Goal: Information Seeking & Learning: Find specific fact

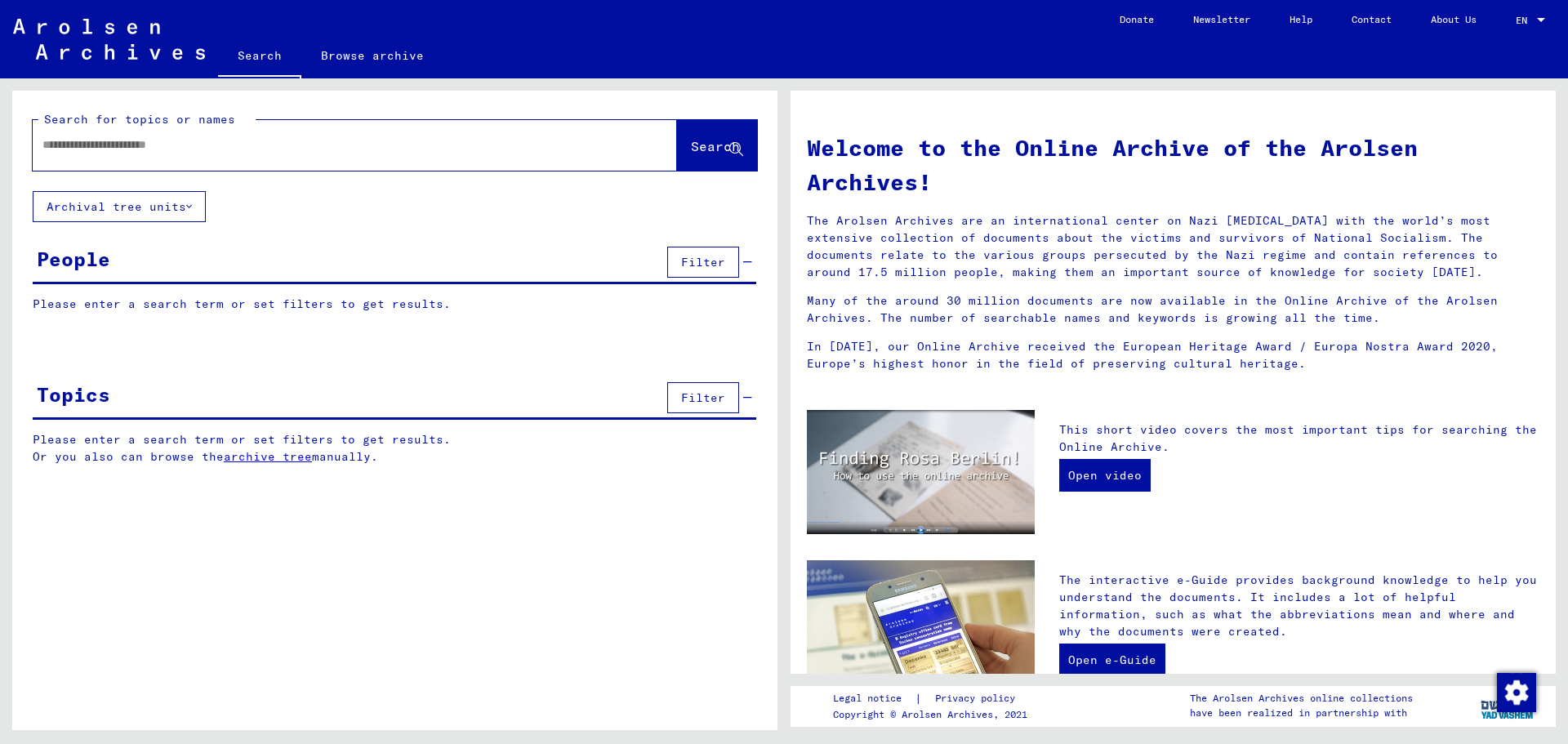
drag, startPoint x: 0, startPoint y: 0, endPoint x: 315, endPoint y: 143, distance: 345.9
click at [315, 143] on input "text" at bounding box center [335, 144] width 585 height 17
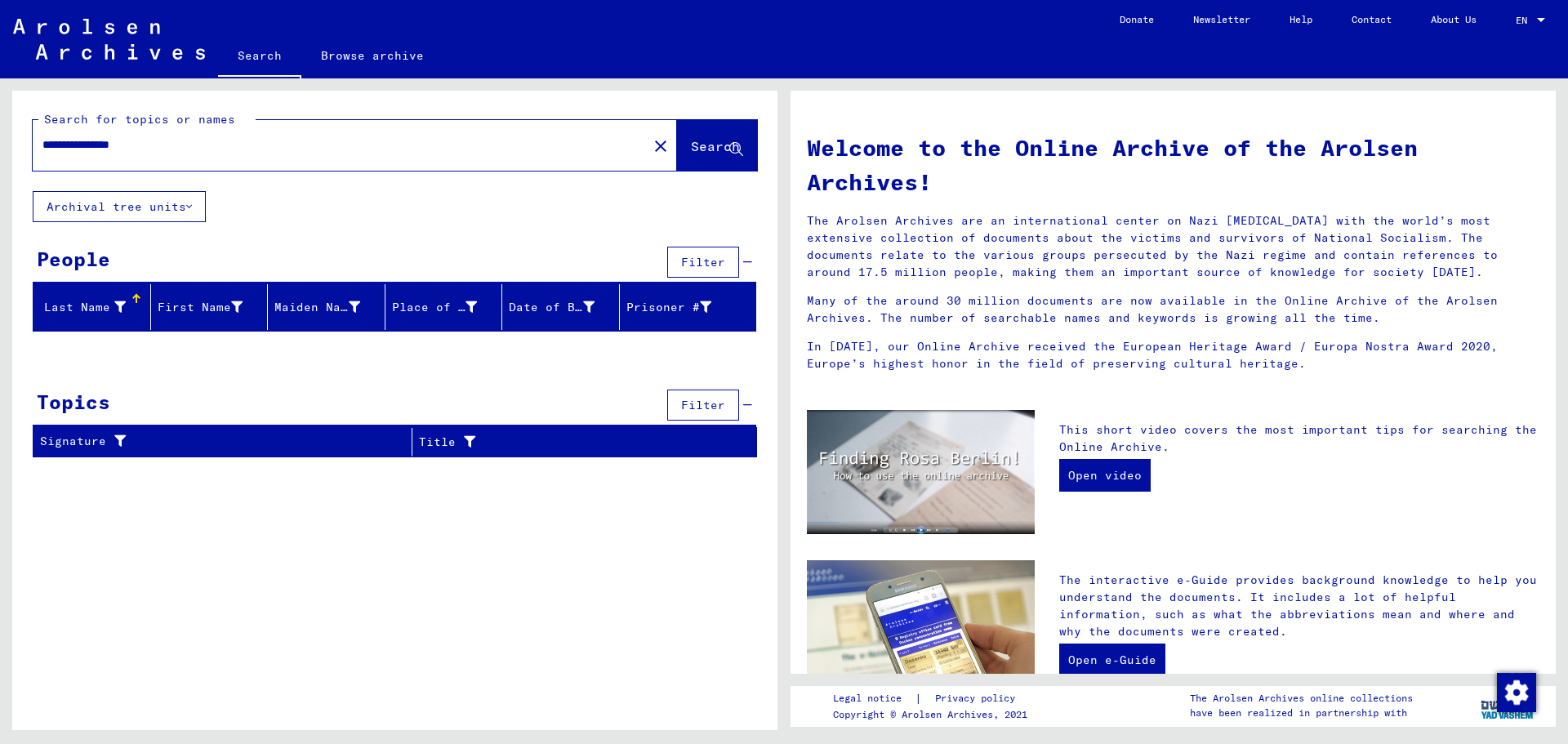
drag, startPoint x: 120, startPoint y: 146, endPoint x: 207, endPoint y: 142, distance: 87.1
click at [199, 141] on input "**********" at bounding box center [335, 144] width 585 height 17
drag, startPoint x: 95, startPoint y: 148, endPoint x: 28, endPoint y: 146, distance: 67.0
click at [28, 146] on div "**********" at bounding box center [394, 141] width 766 height 101
drag, startPoint x: 83, startPoint y: 148, endPoint x: 0, endPoint y: 133, distance: 84.3
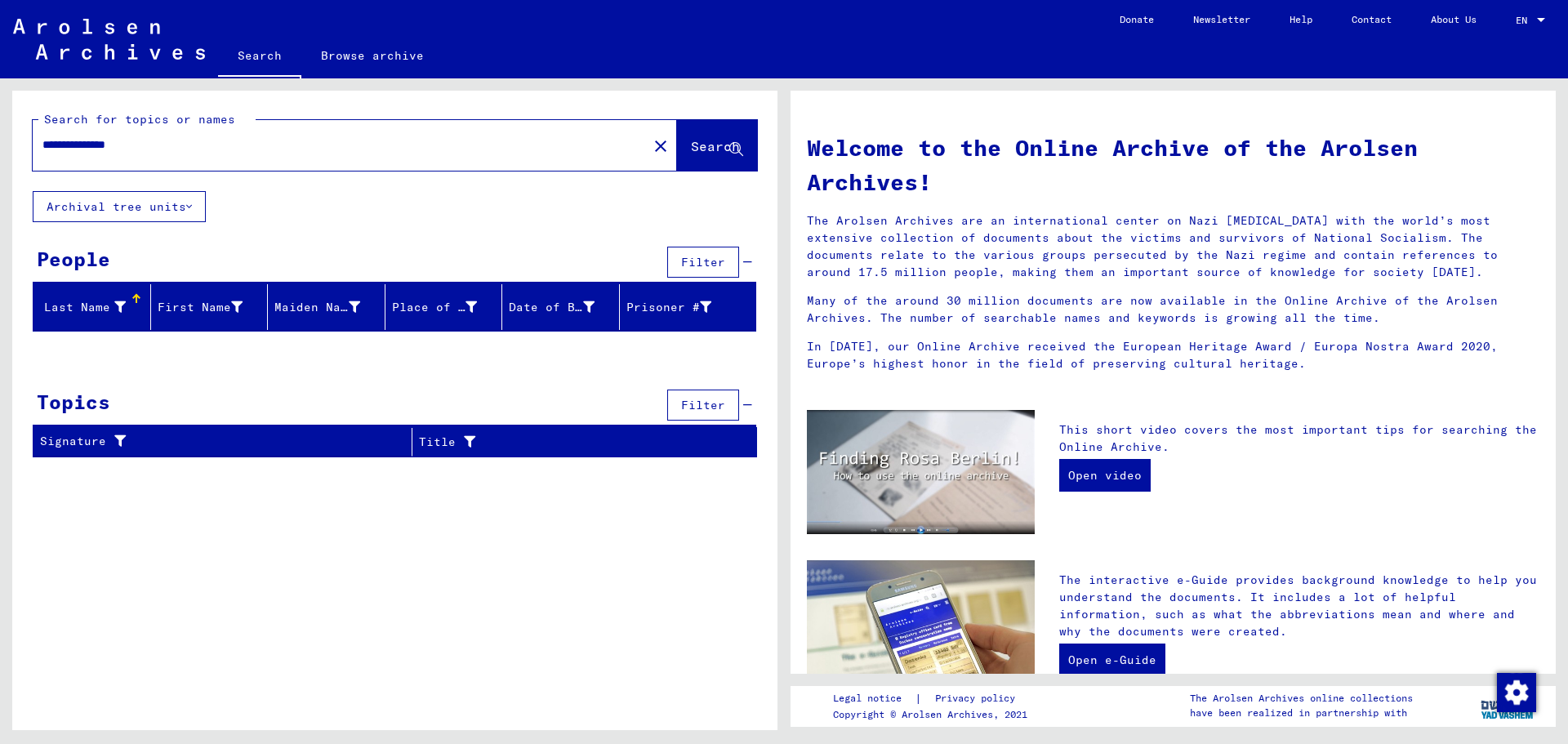
click at [0, 144] on div "**********" at bounding box center [392, 404] width 784 height 651
click at [138, 148] on input "**********" at bounding box center [335, 144] width 585 height 17
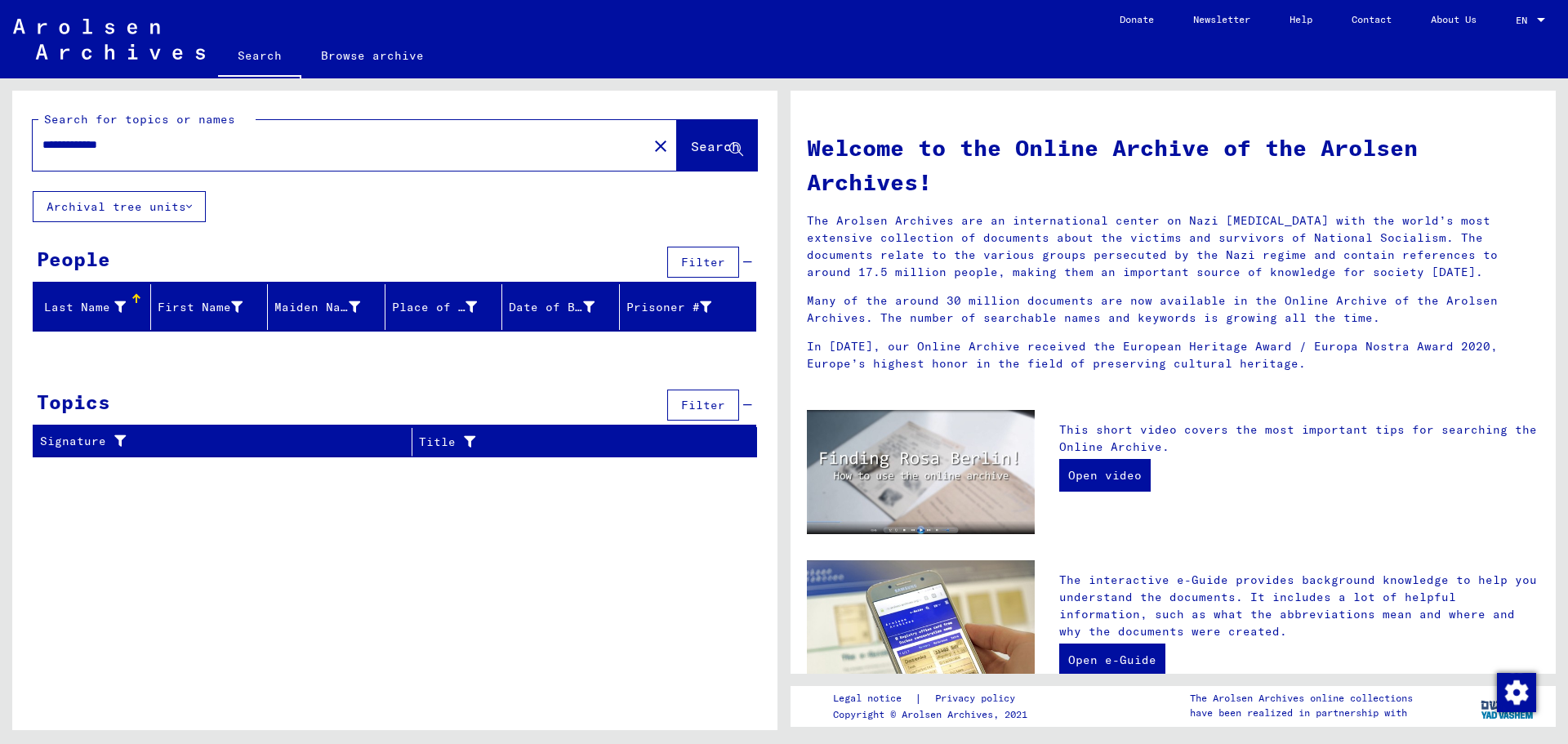
click at [146, 141] on input "**********" at bounding box center [335, 144] width 585 height 17
drag, startPoint x: 147, startPoint y: 145, endPoint x: 99, endPoint y: 148, distance: 48.1
click at [99, 148] on input "**********" at bounding box center [335, 144] width 585 height 17
click at [102, 143] on input "**********" at bounding box center [335, 144] width 585 height 17
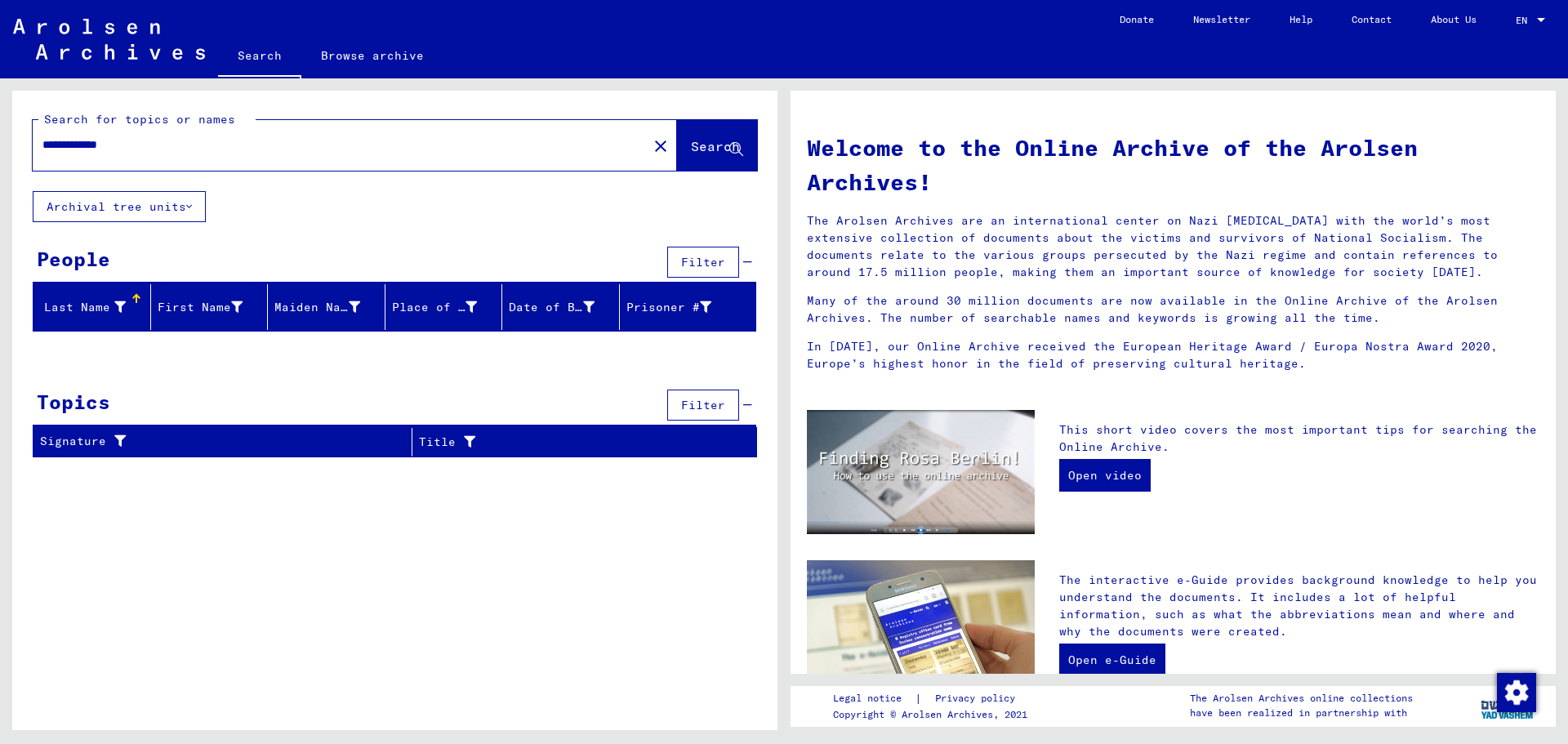
click at [102, 146] on input "**********" at bounding box center [335, 144] width 585 height 17
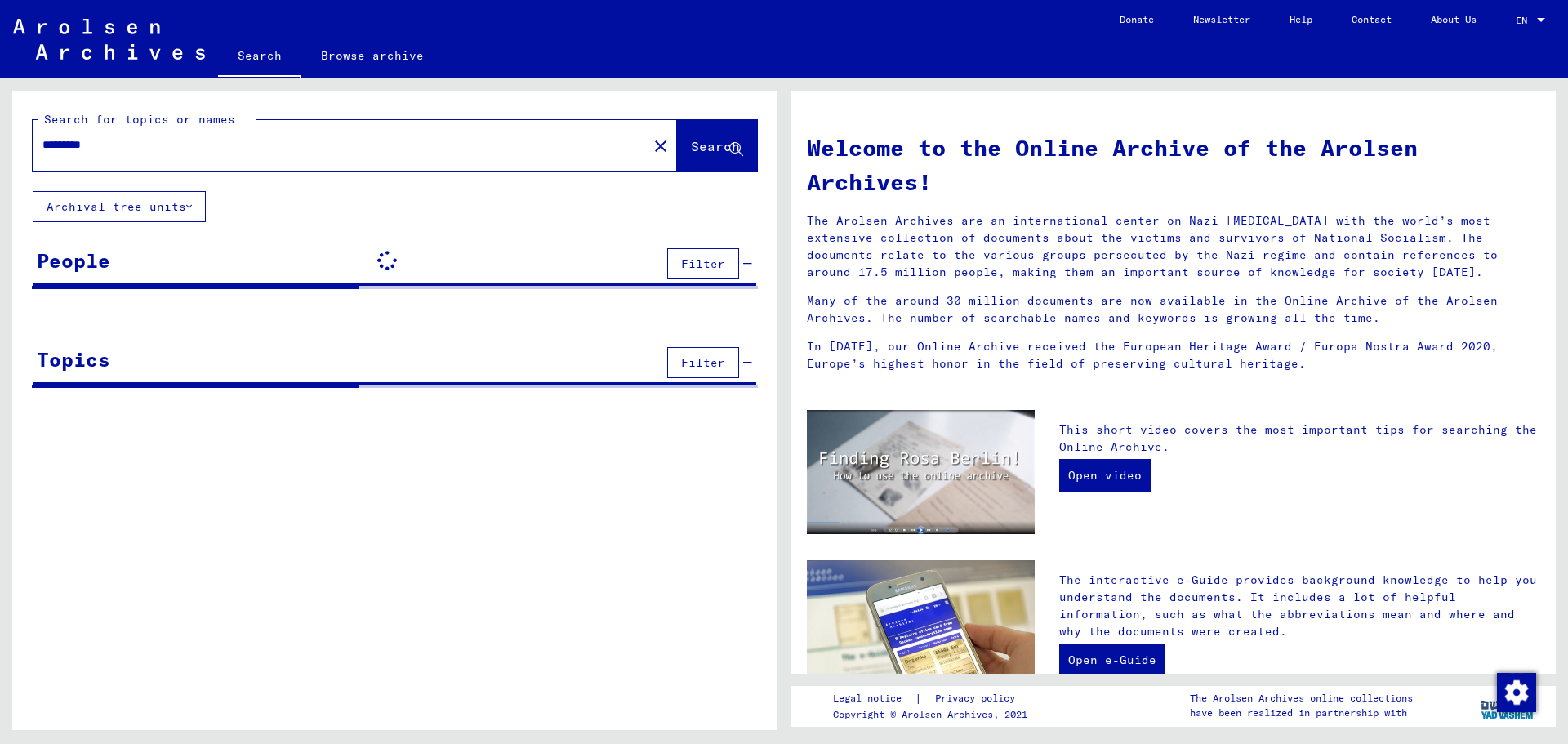
drag, startPoint x: 95, startPoint y: 149, endPoint x: 177, endPoint y: 149, distance: 82.0
click at [177, 149] on input "*********" at bounding box center [335, 144] width 585 height 17
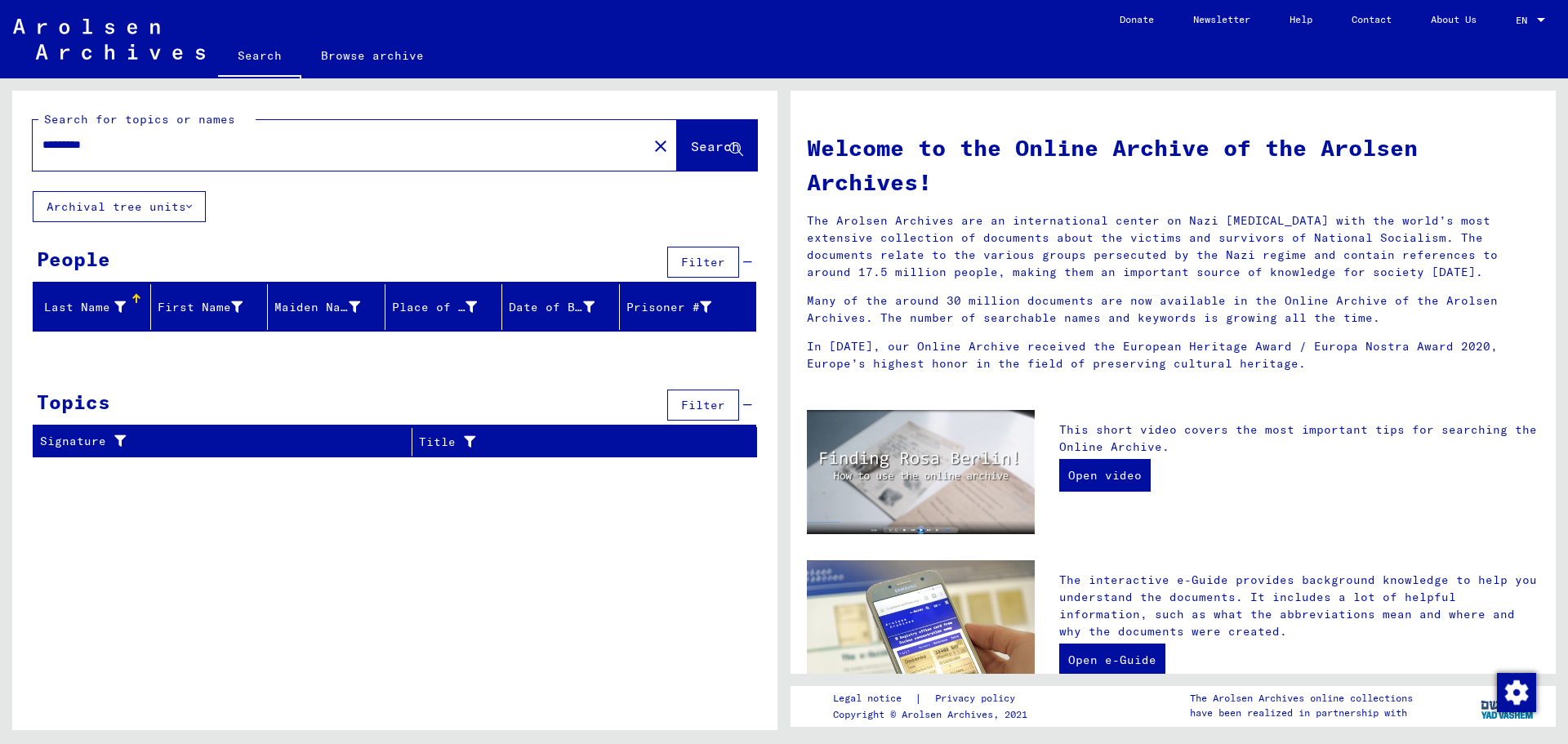
type input "*********"
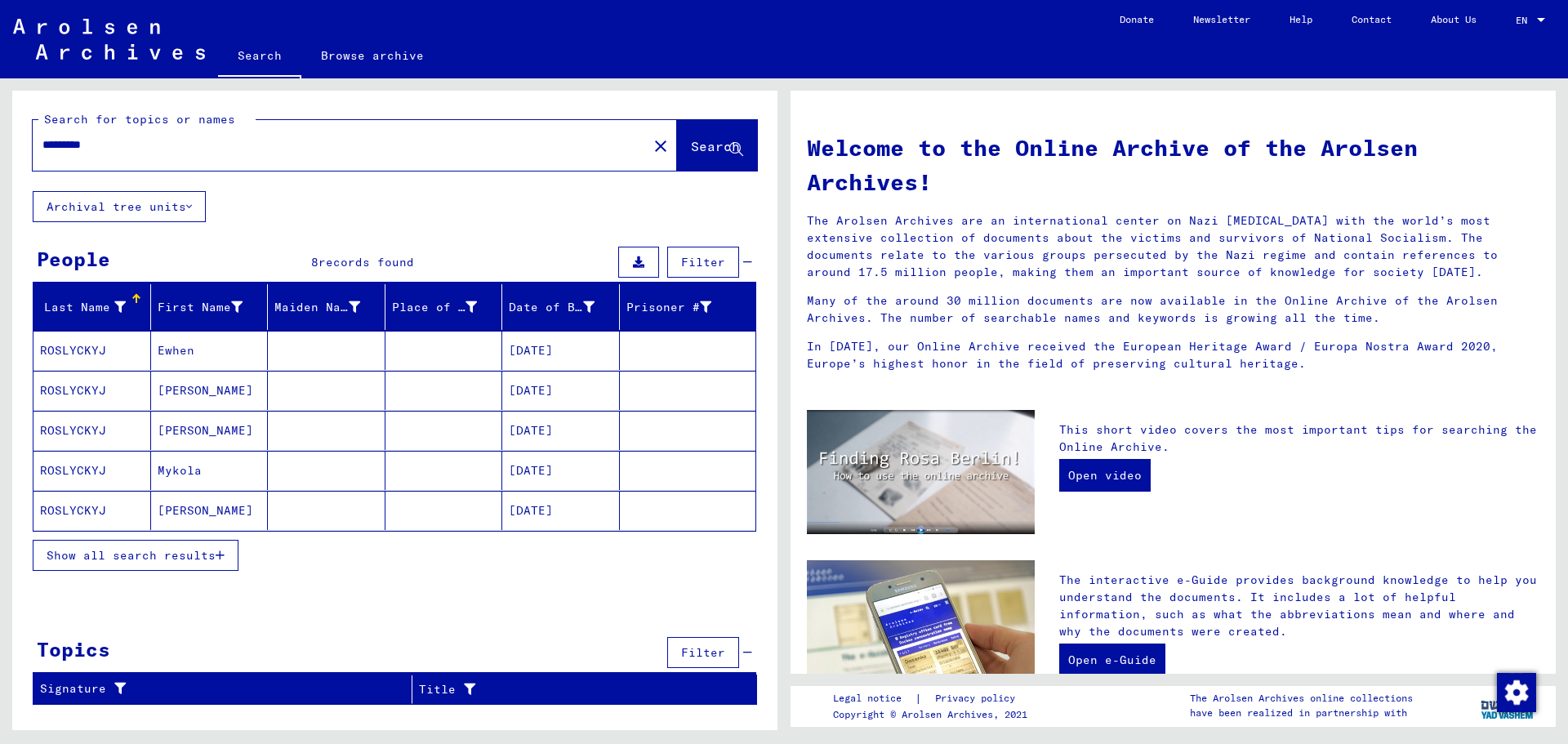
click at [182, 563] on button "Show all search results" at bounding box center [135, 555] width 206 height 31
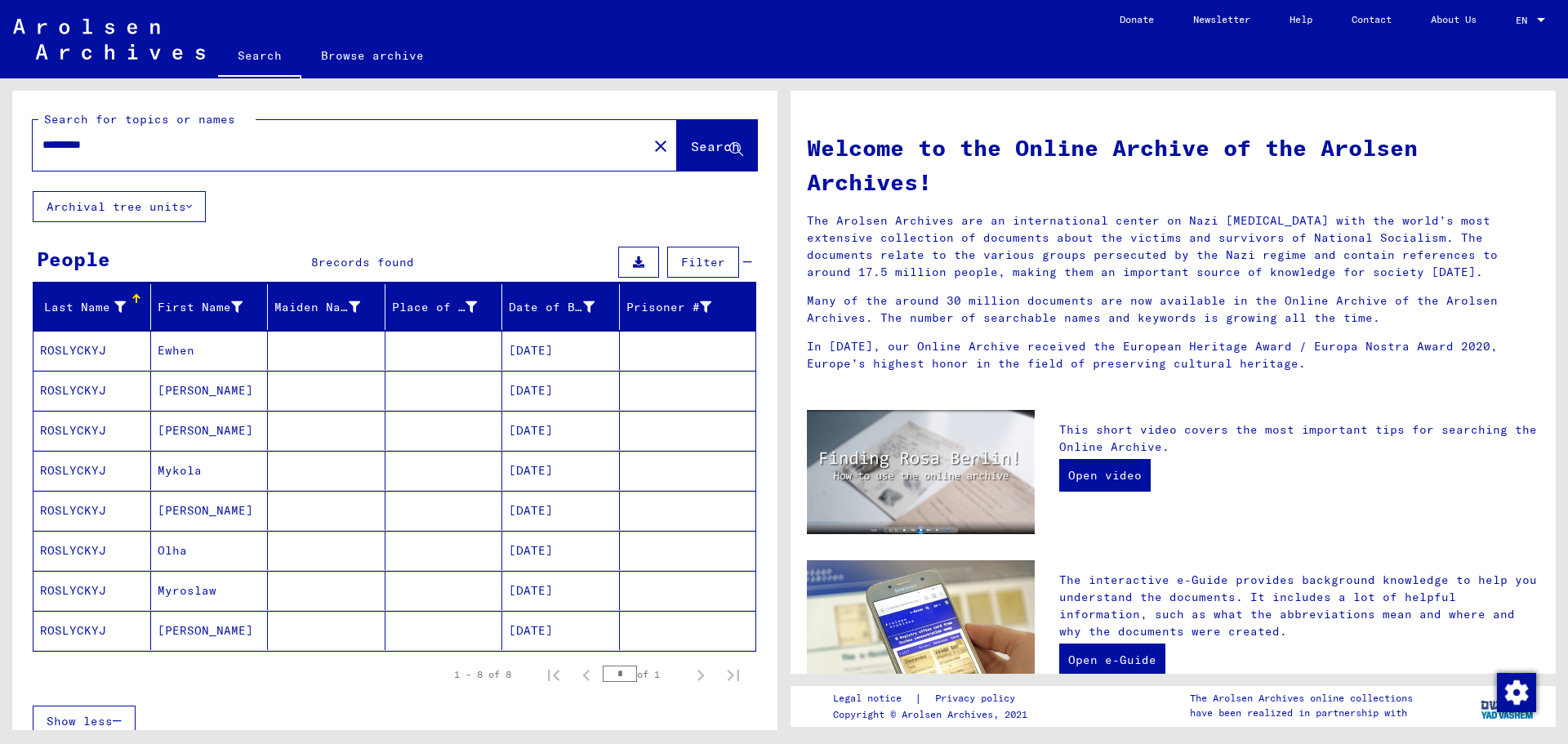
click at [212, 476] on mat-cell "Mykola" at bounding box center [209, 470] width 117 height 39
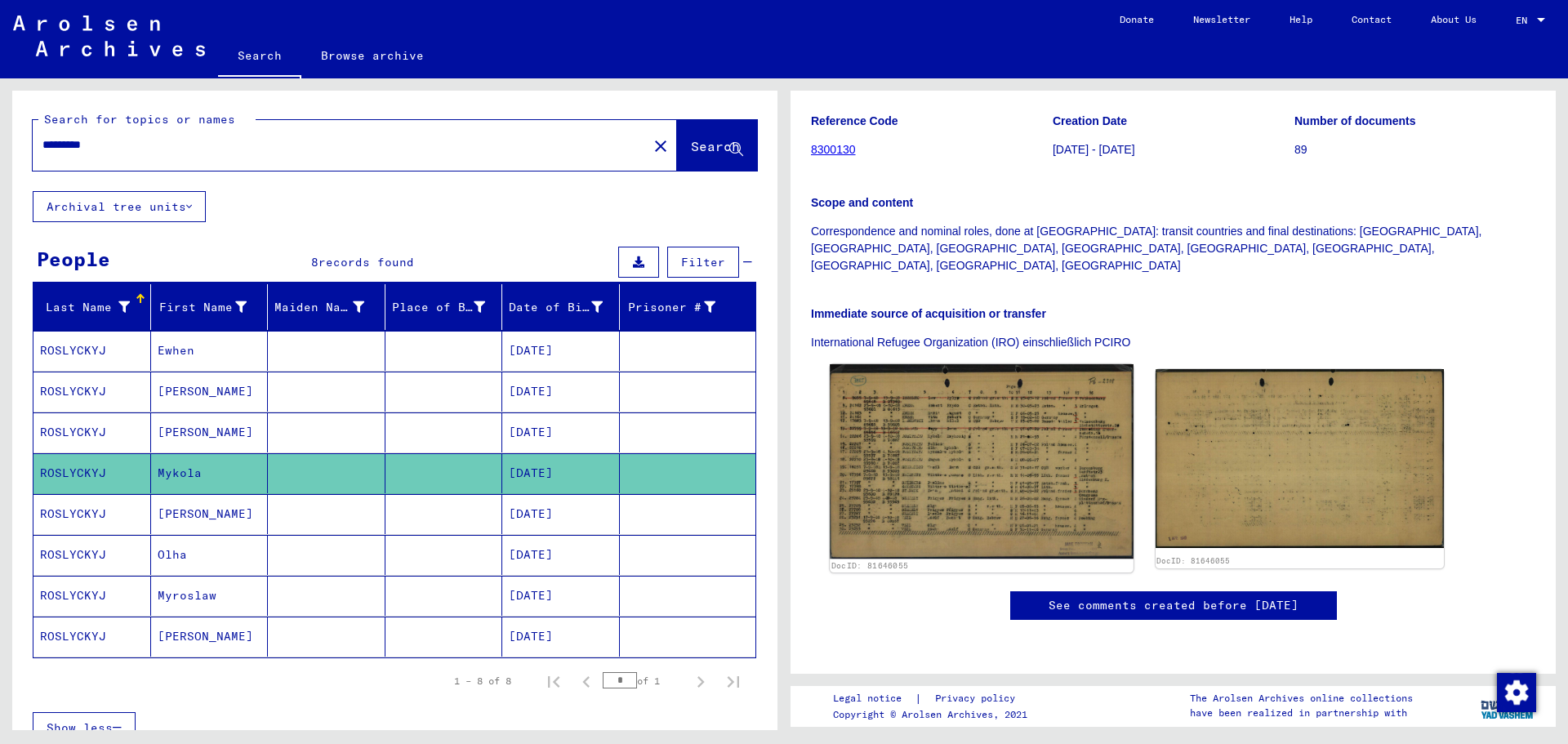
click at [1001, 365] on img at bounding box center [981, 461] width 303 height 194
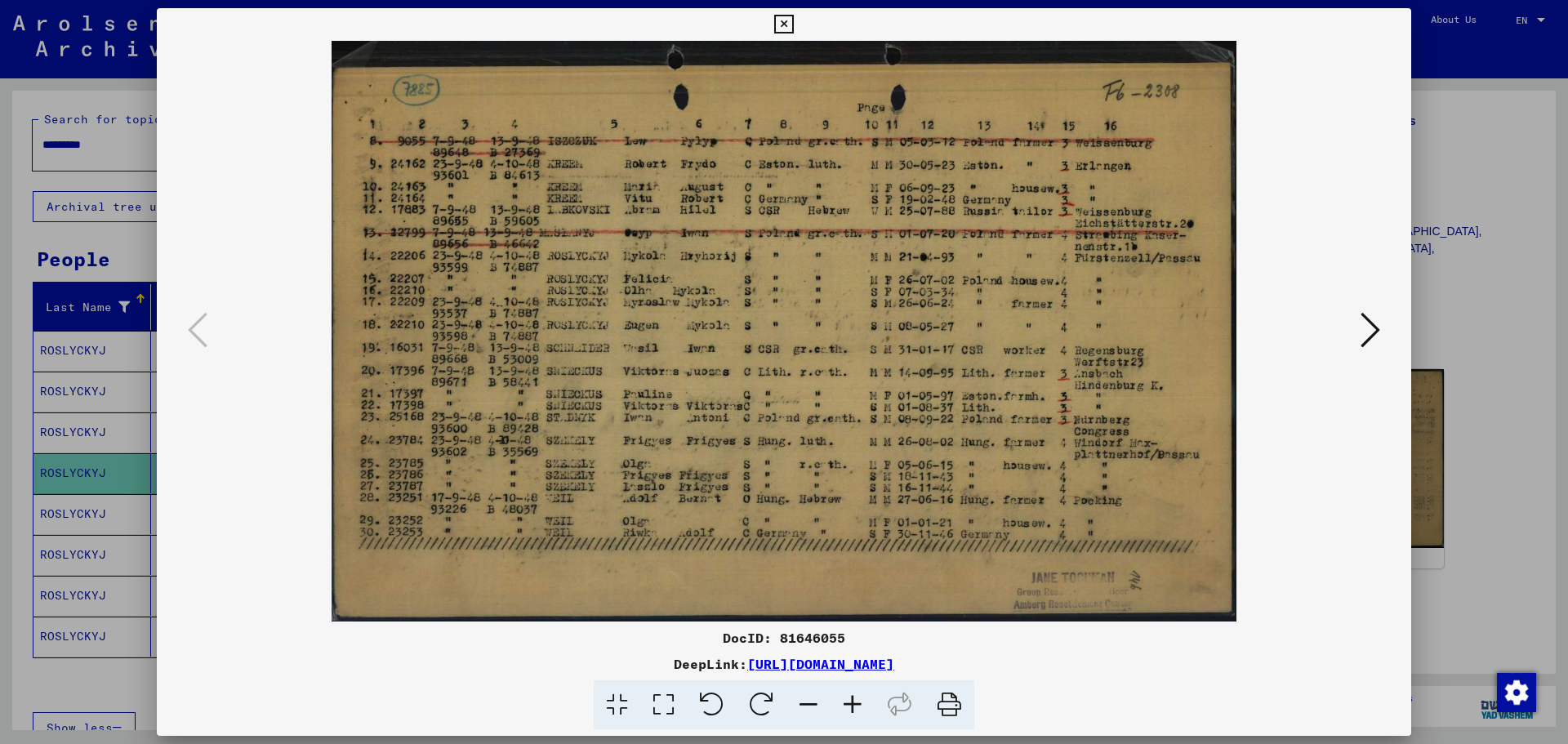
click at [1001, 350] on img at bounding box center [784, 330] width 1143 height 580
click at [1531, 255] on div at bounding box center [784, 372] width 1568 height 744
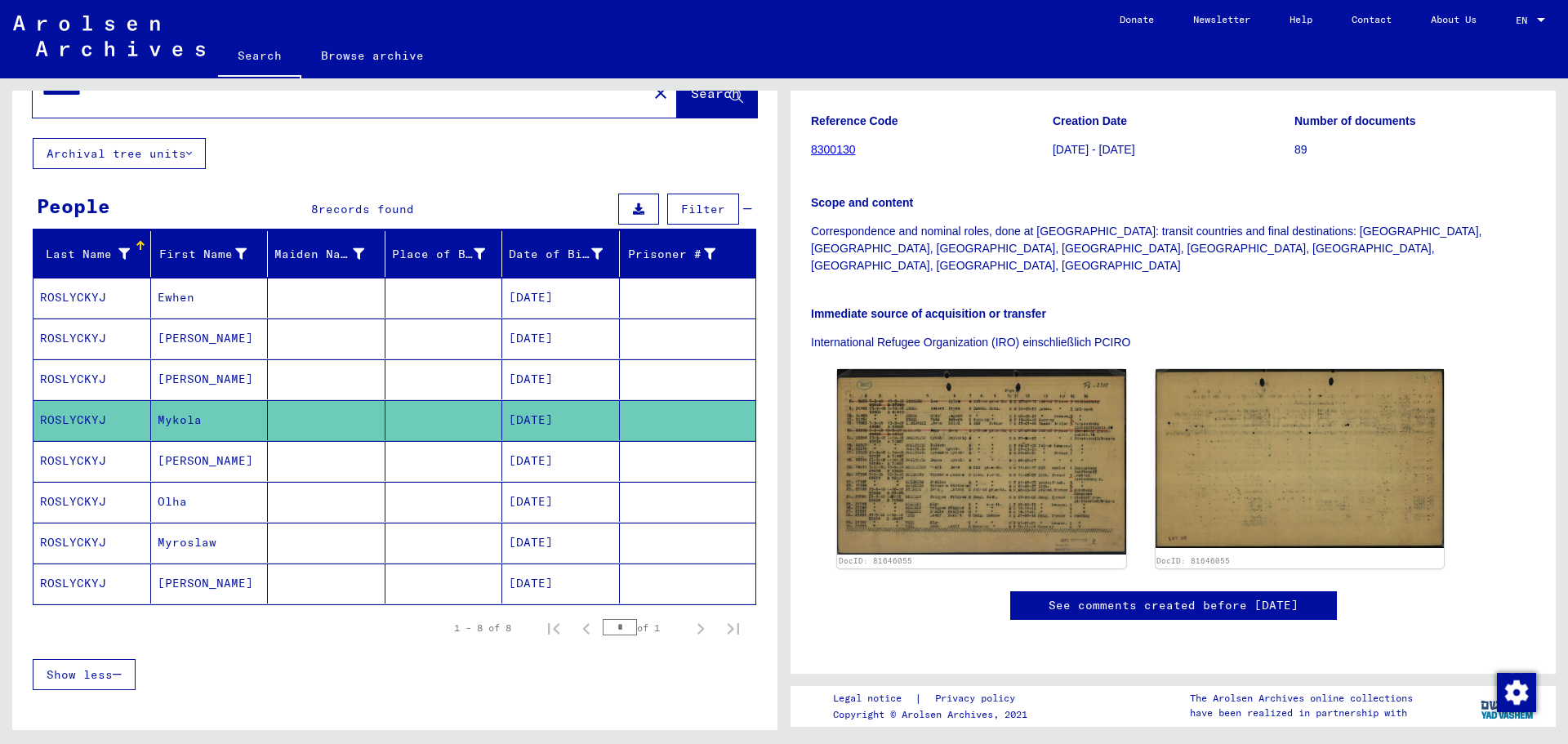
scroll to position [82, 0]
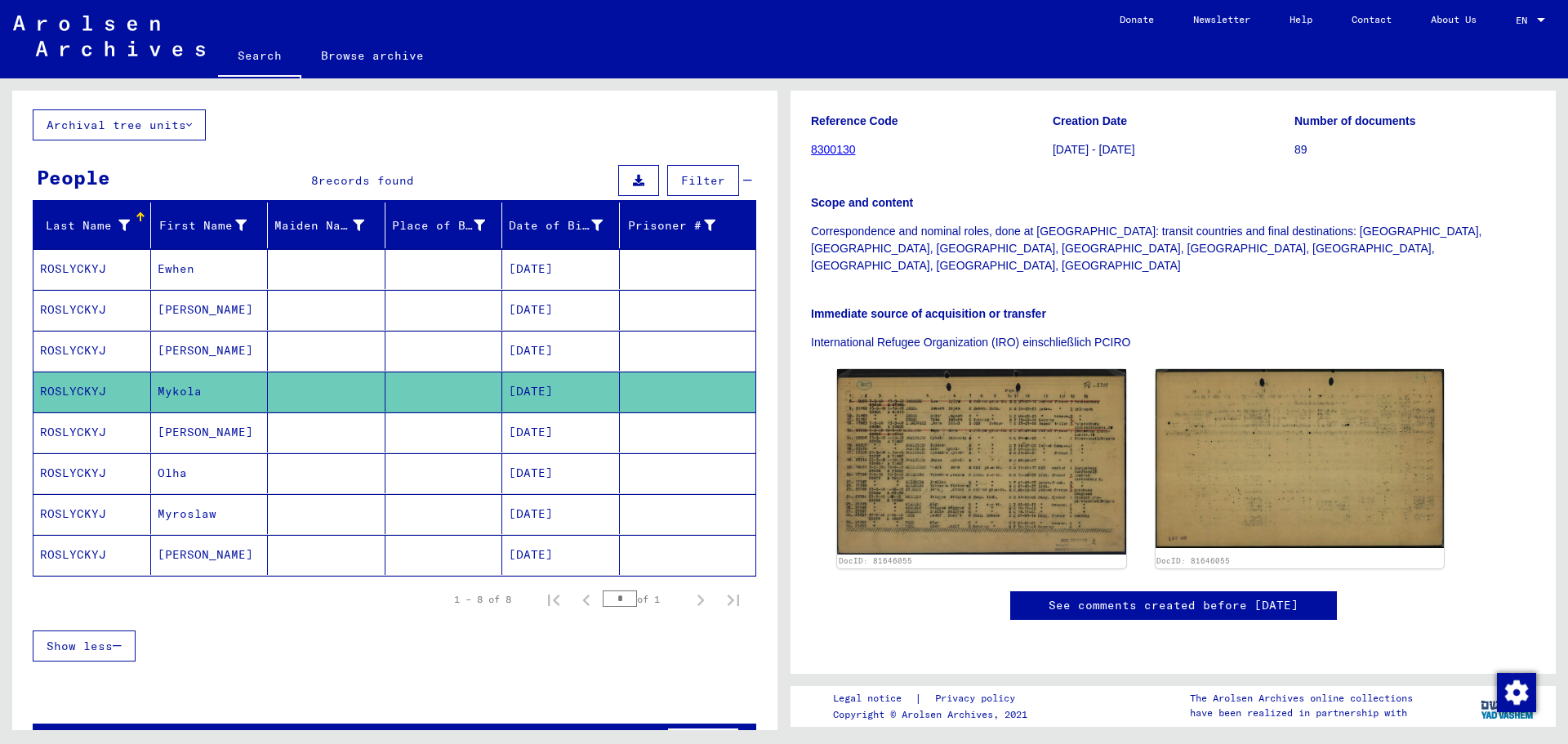
click at [253, 477] on mat-cell "Olha" at bounding box center [209, 473] width 117 height 40
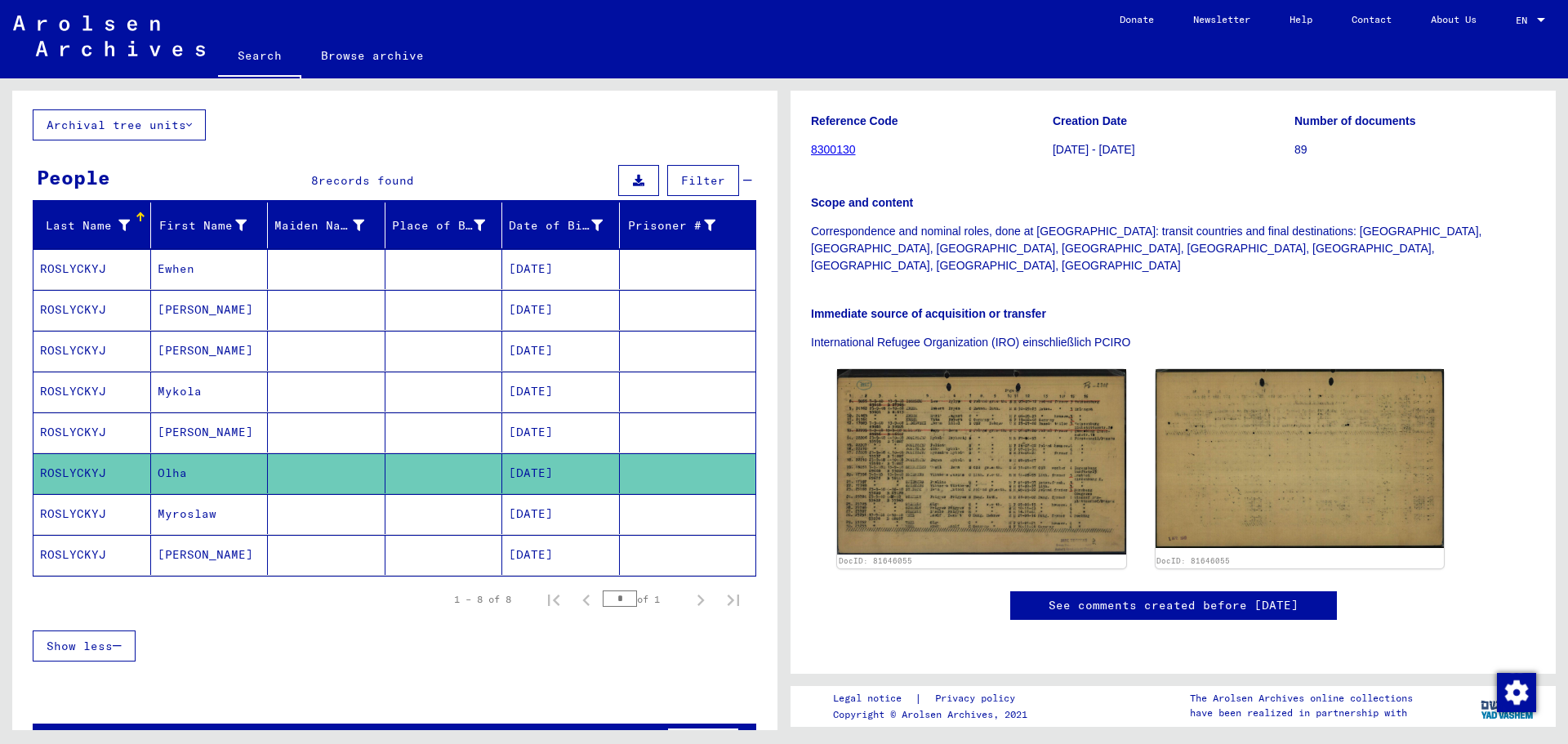
click at [212, 468] on mat-cell "Olha" at bounding box center [209, 473] width 117 height 40
click at [418, 353] on mat-cell at bounding box center [443, 351] width 117 height 40
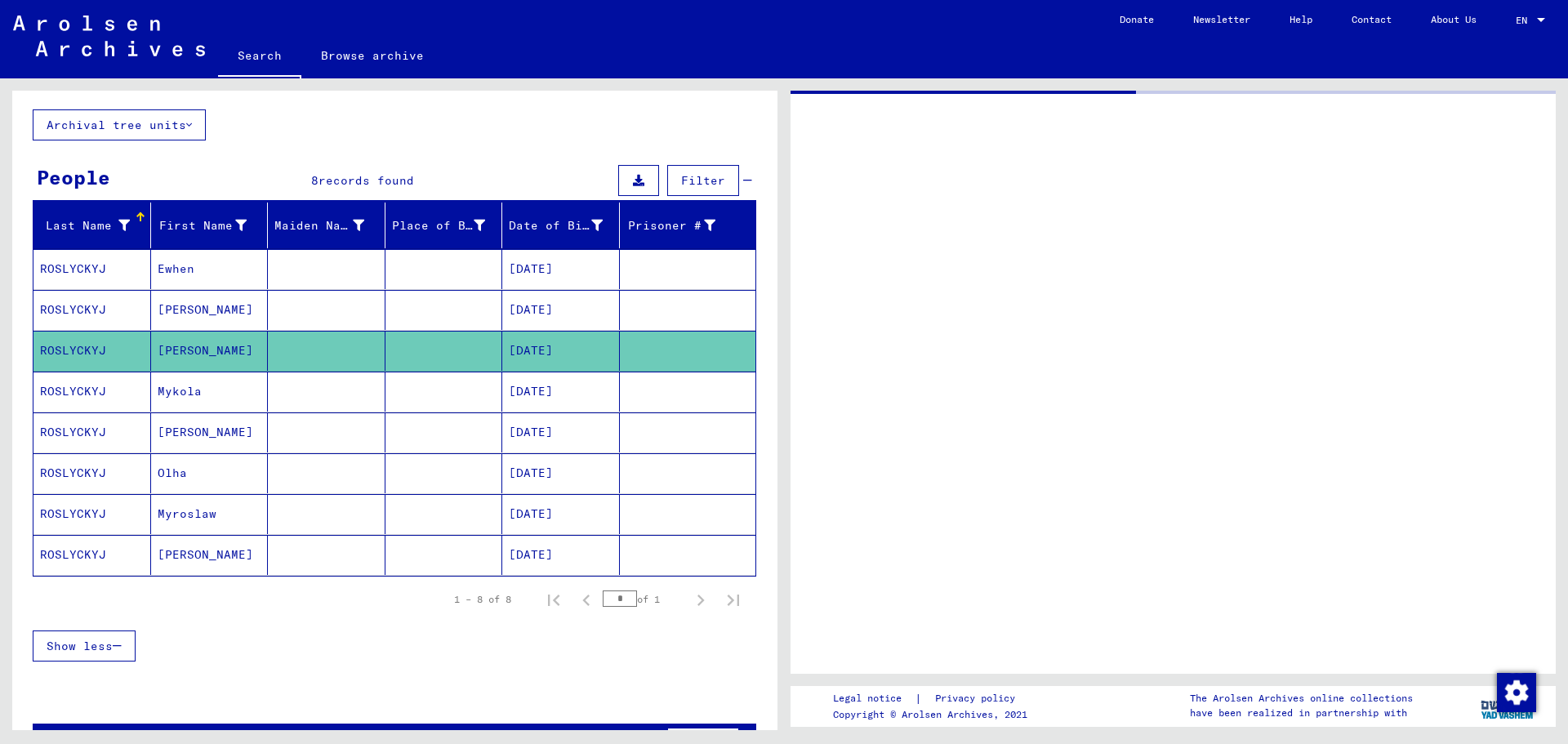
click at [216, 377] on mat-cell "Mykola" at bounding box center [209, 391] width 117 height 40
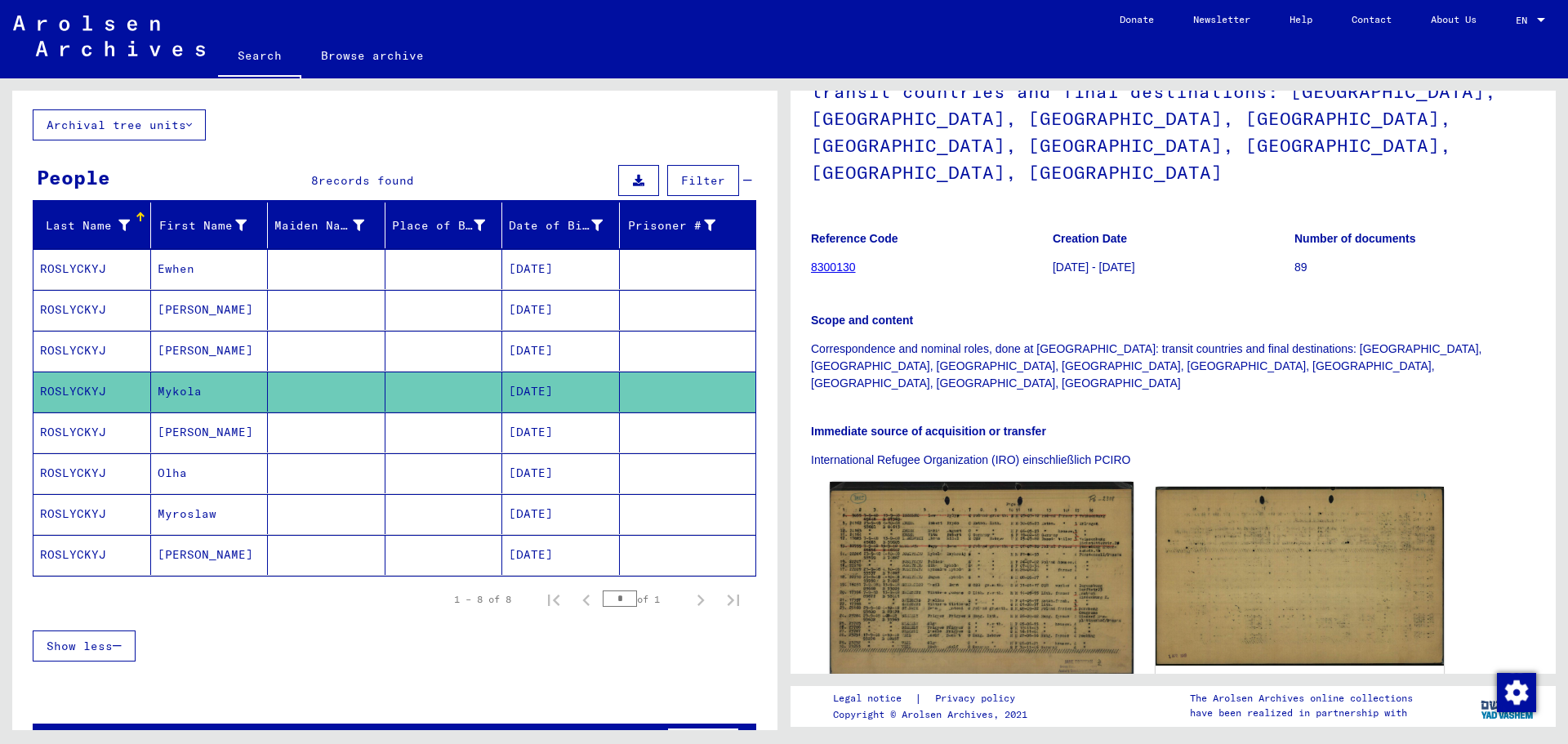
scroll to position [164, 0]
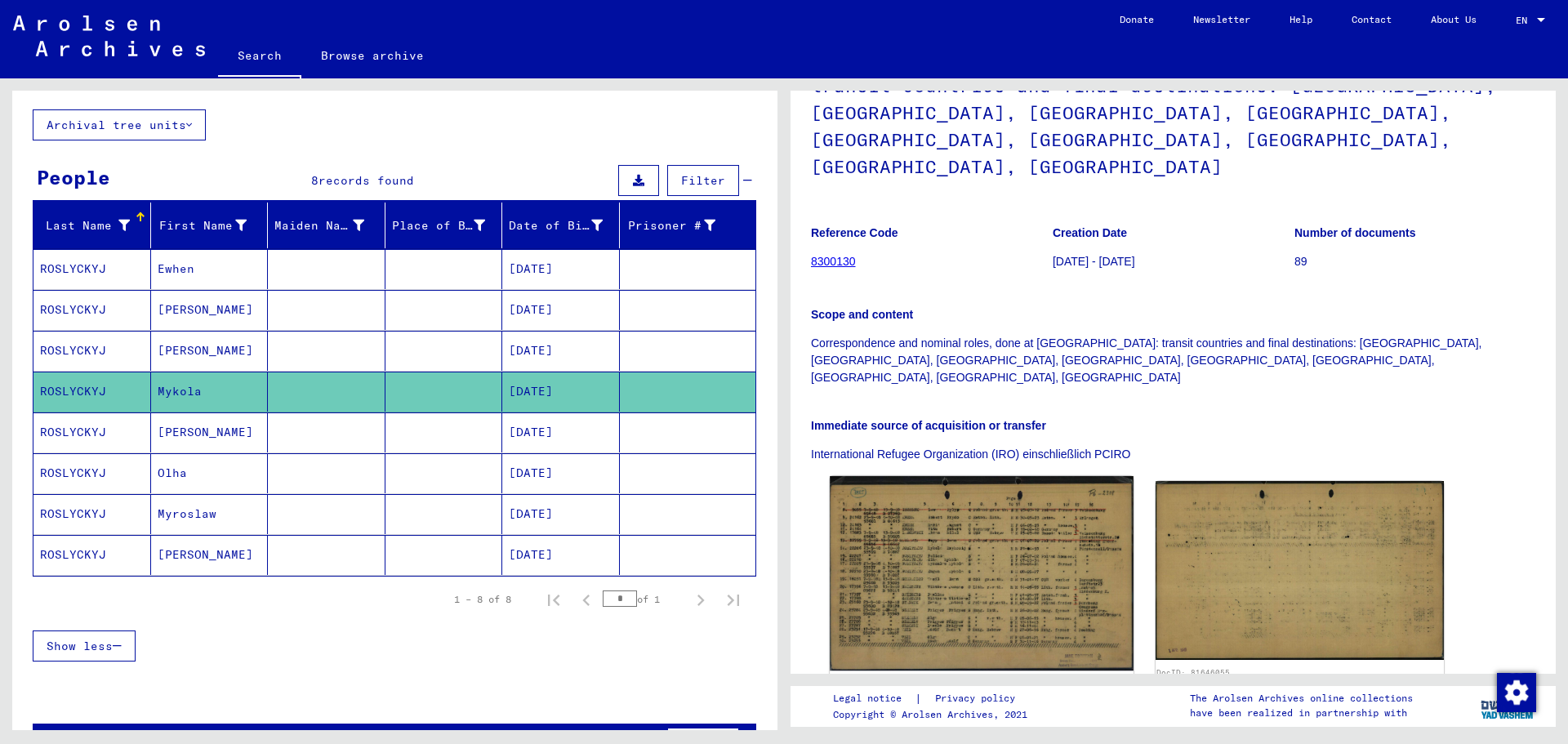
click at [938, 476] on img at bounding box center [981, 573] width 303 height 194
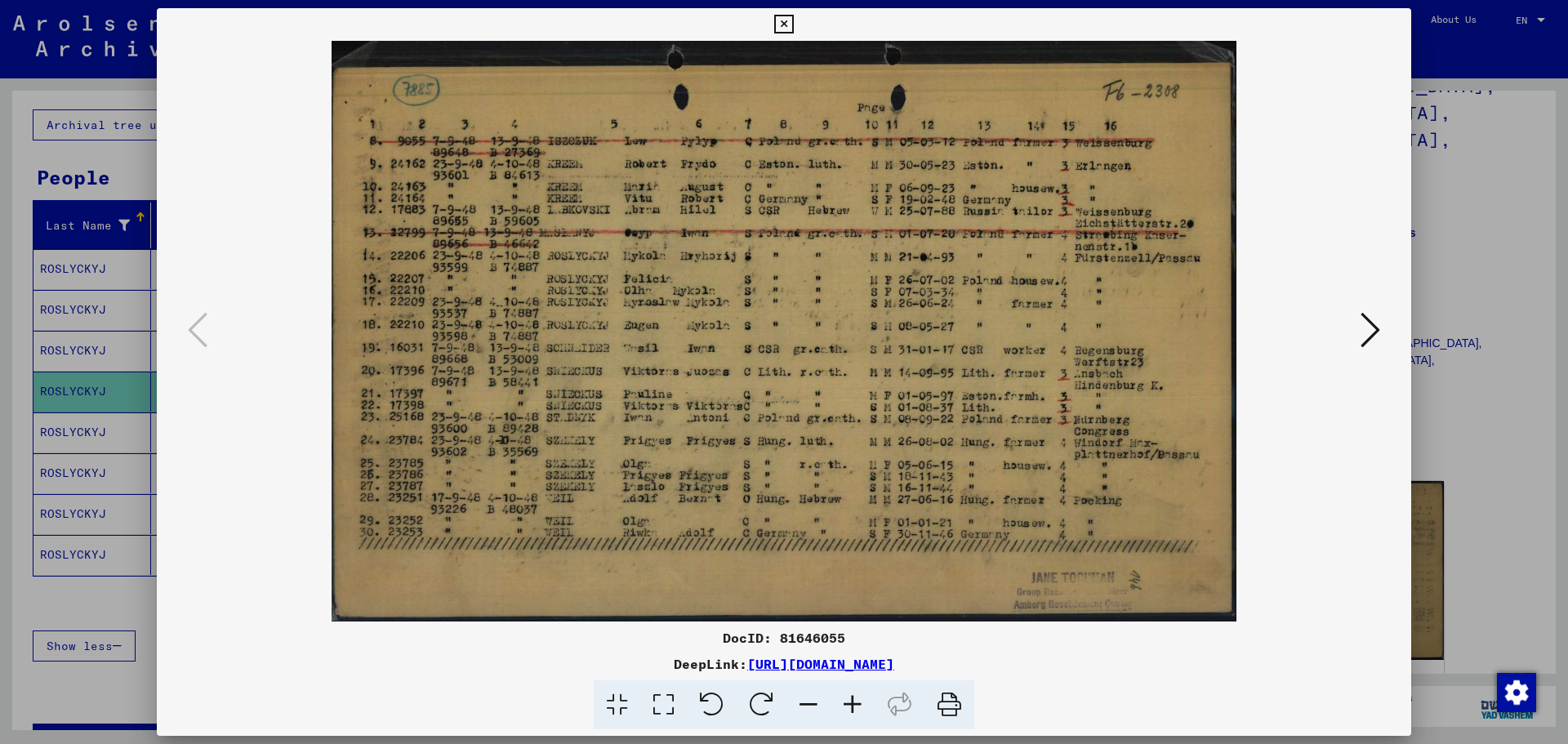
click at [1396, 245] on div at bounding box center [784, 330] width 1255 height 580
click at [1501, 216] on div at bounding box center [784, 372] width 1568 height 744
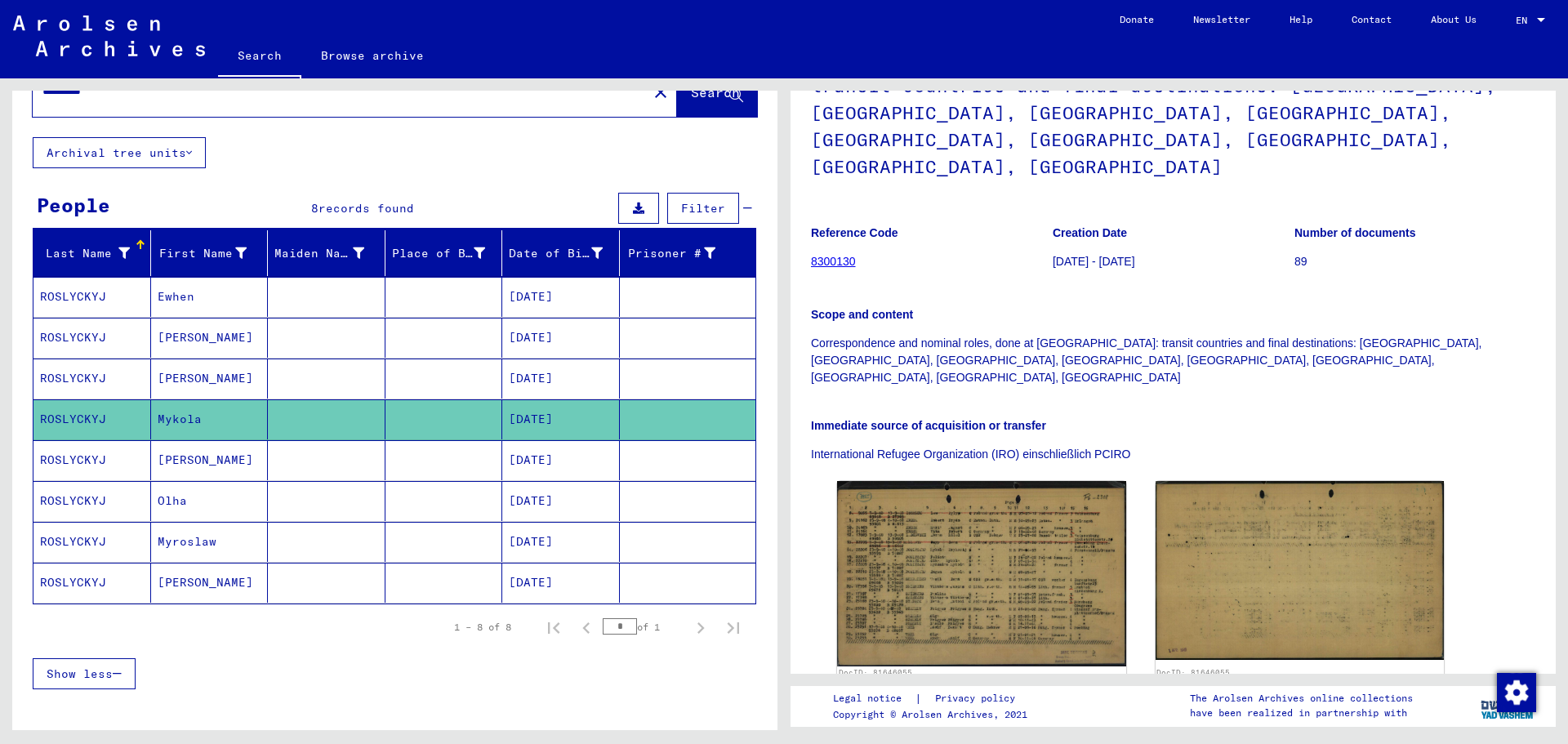
scroll to position [82, 0]
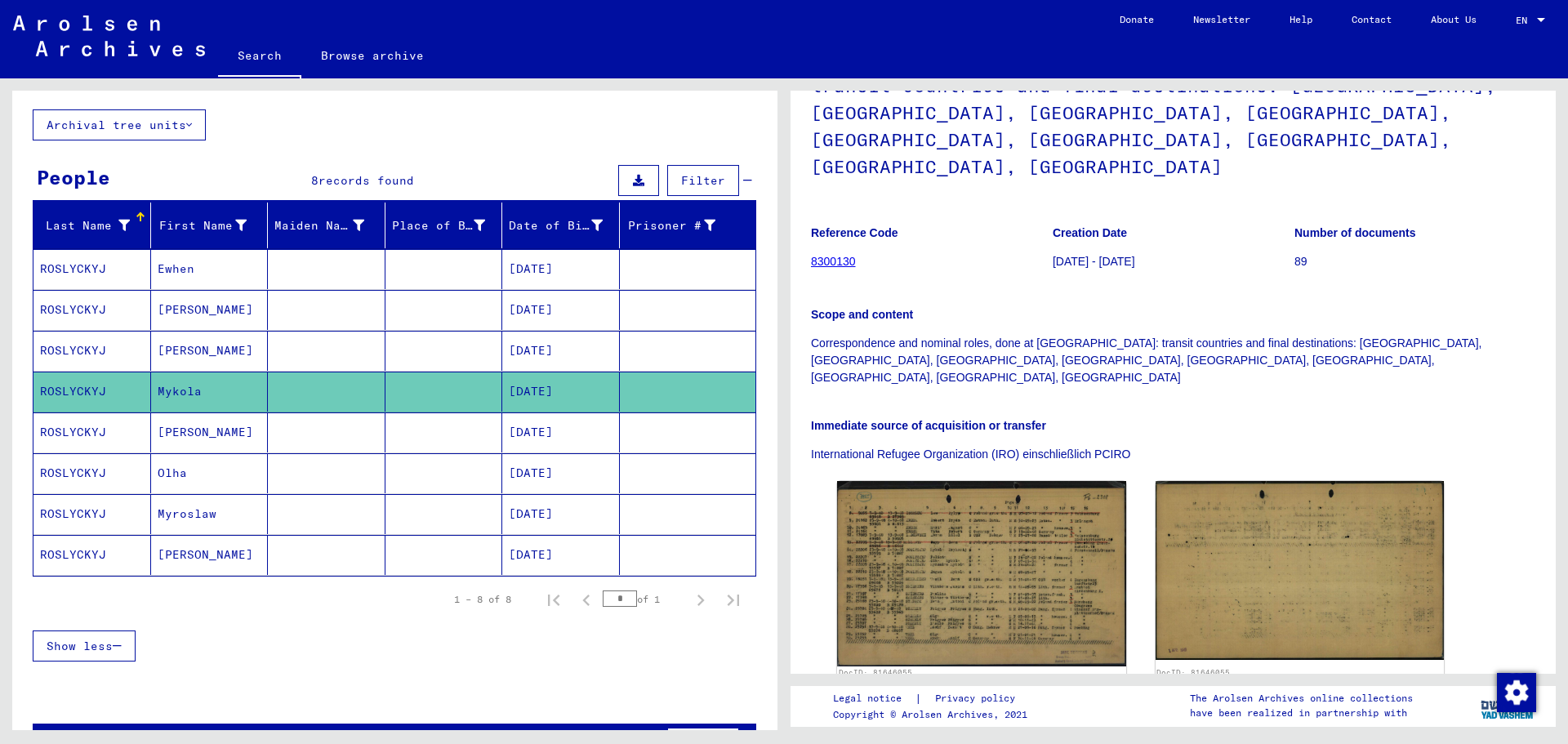
click at [196, 358] on mat-cell "[PERSON_NAME]" at bounding box center [209, 351] width 117 height 40
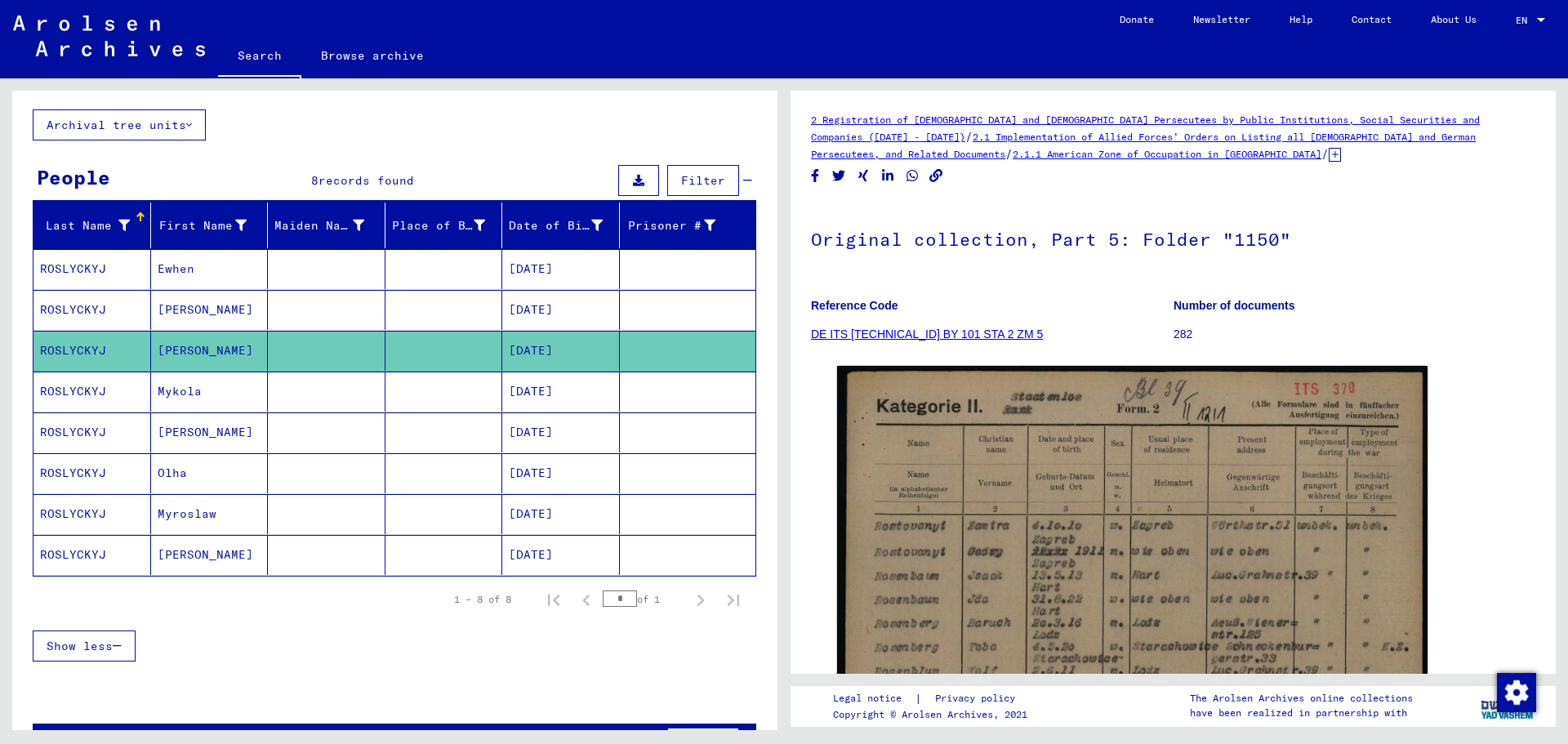
click at [209, 315] on mat-cell "[PERSON_NAME]" at bounding box center [209, 309] width 117 height 40
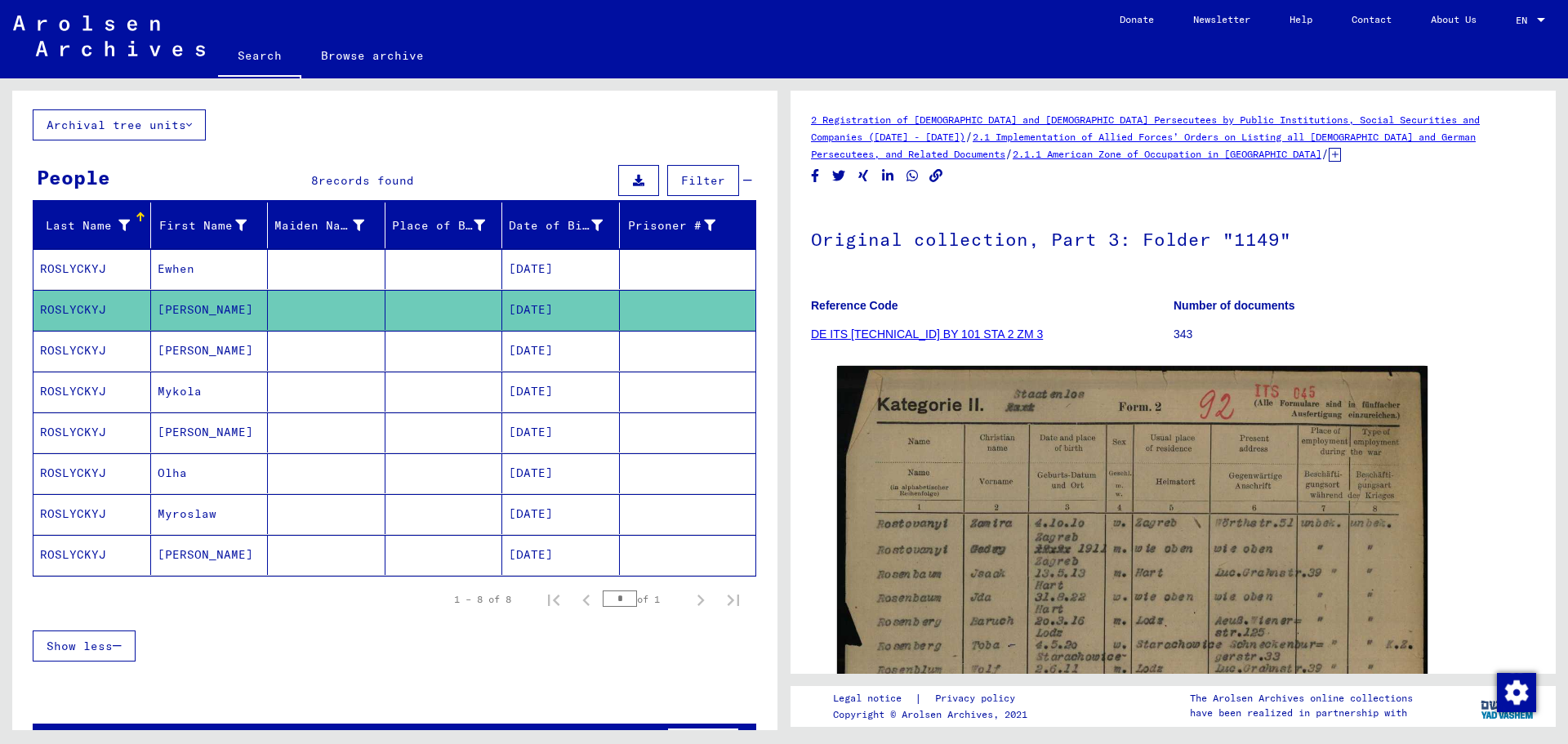
click at [218, 267] on mat-cell "Ewhen" at bounding box center [209, 269] width 117 height 40
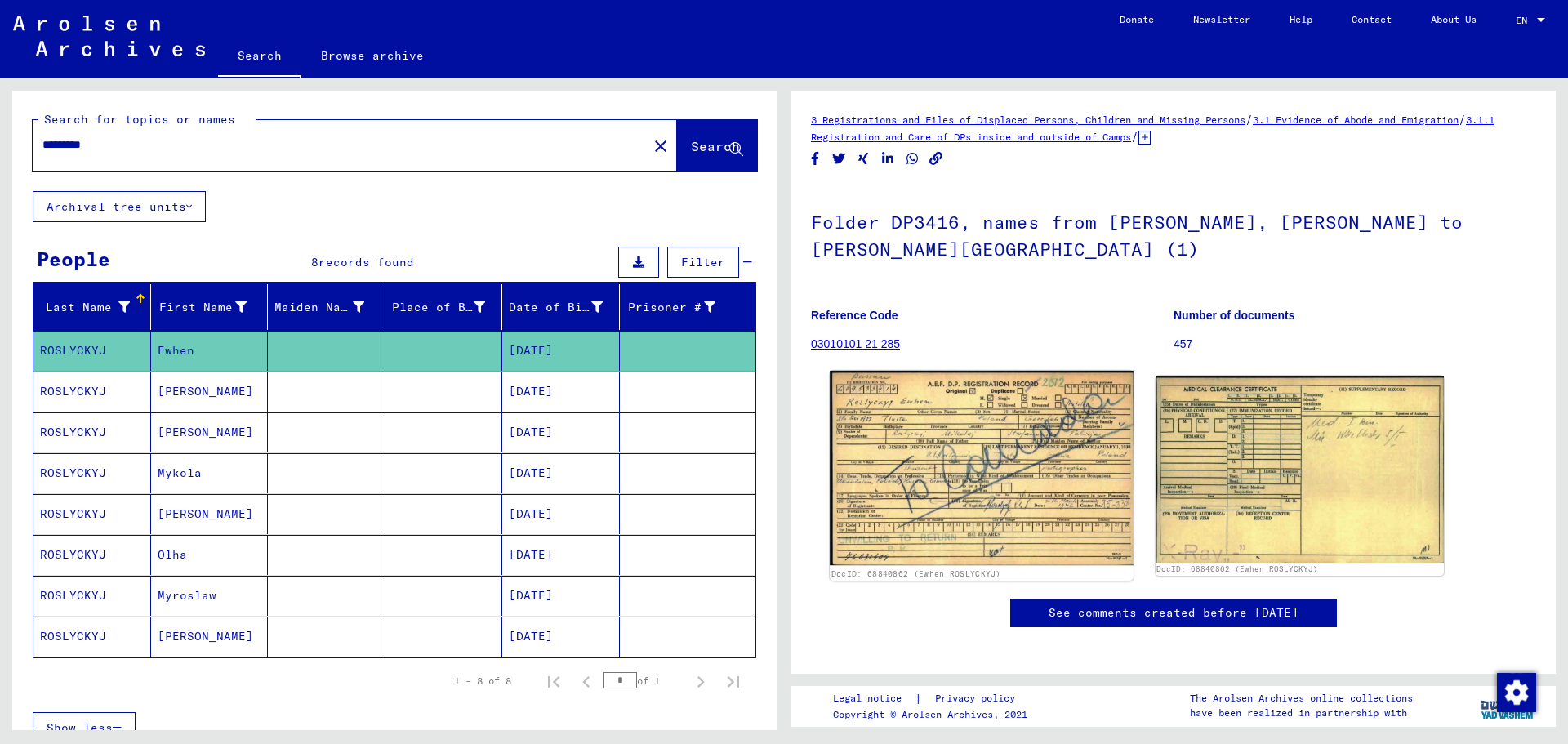
drag, startPoint x: 205, startPoint y: 589, endPoint x: 990, endPoint y: 547, distance: 786.1
click at [990, 79] on div "Search for topics or names ********* close Search Archival tree units People 8 …" at bounding box center [784, 79] width 1568 height 0
click at [982, 485] on img at bounding box center [981, 467] width 303 height 194
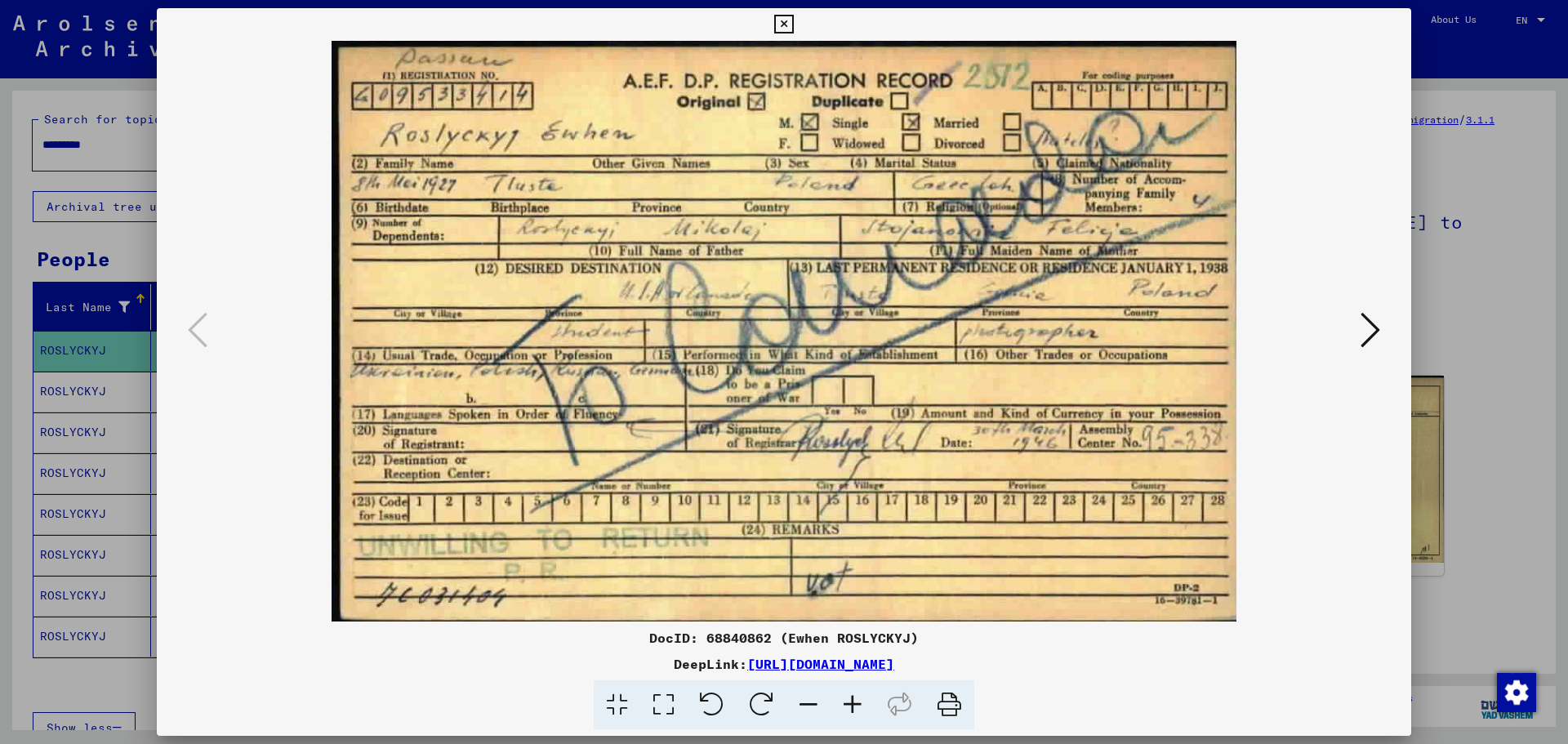
click at [1484, 336] on div at bounding box center [784, 372] width 1568 height 744
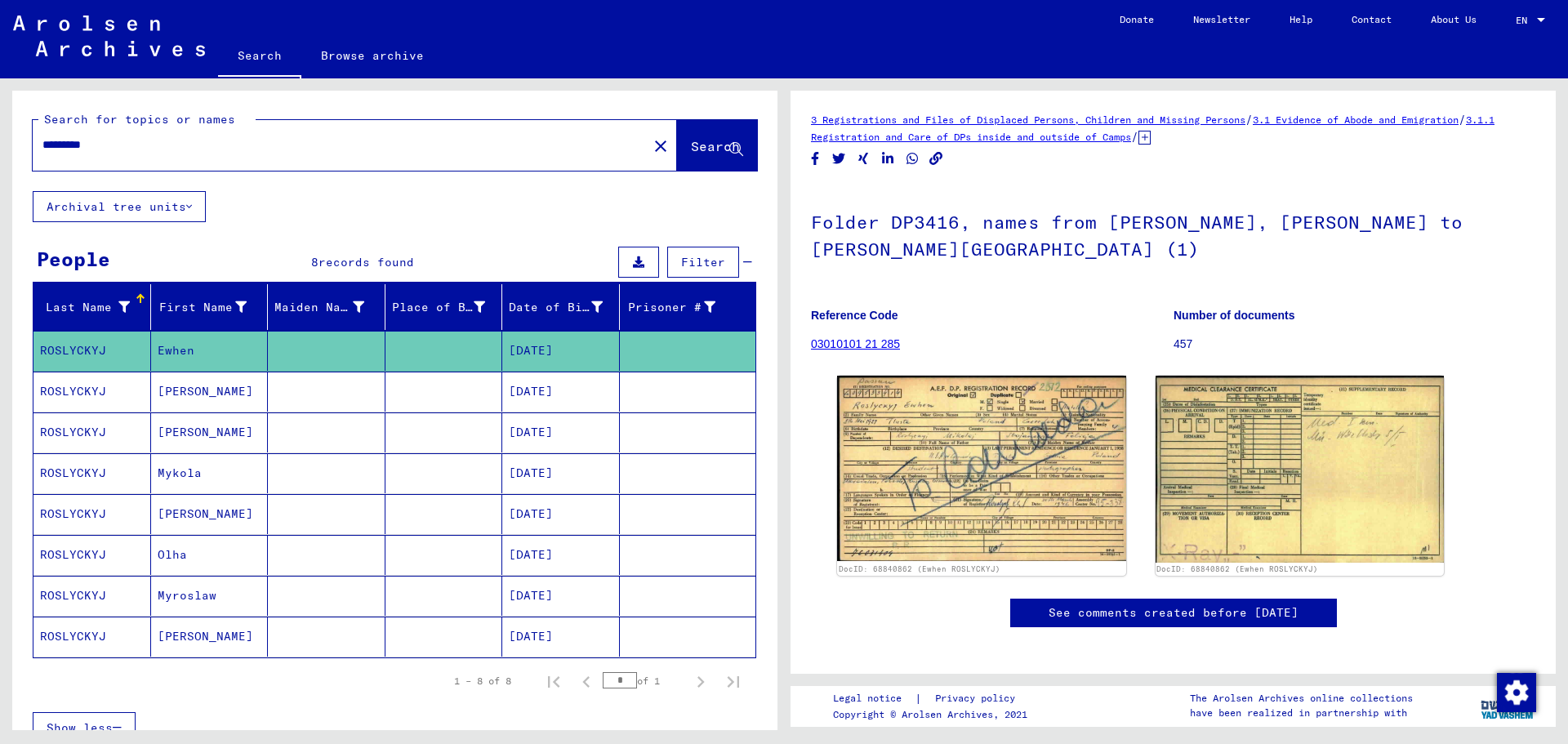
click at [239, 517] on mat-cell "[PERSON_NAME]" at bounding box center [209, 513] width 117 height 40
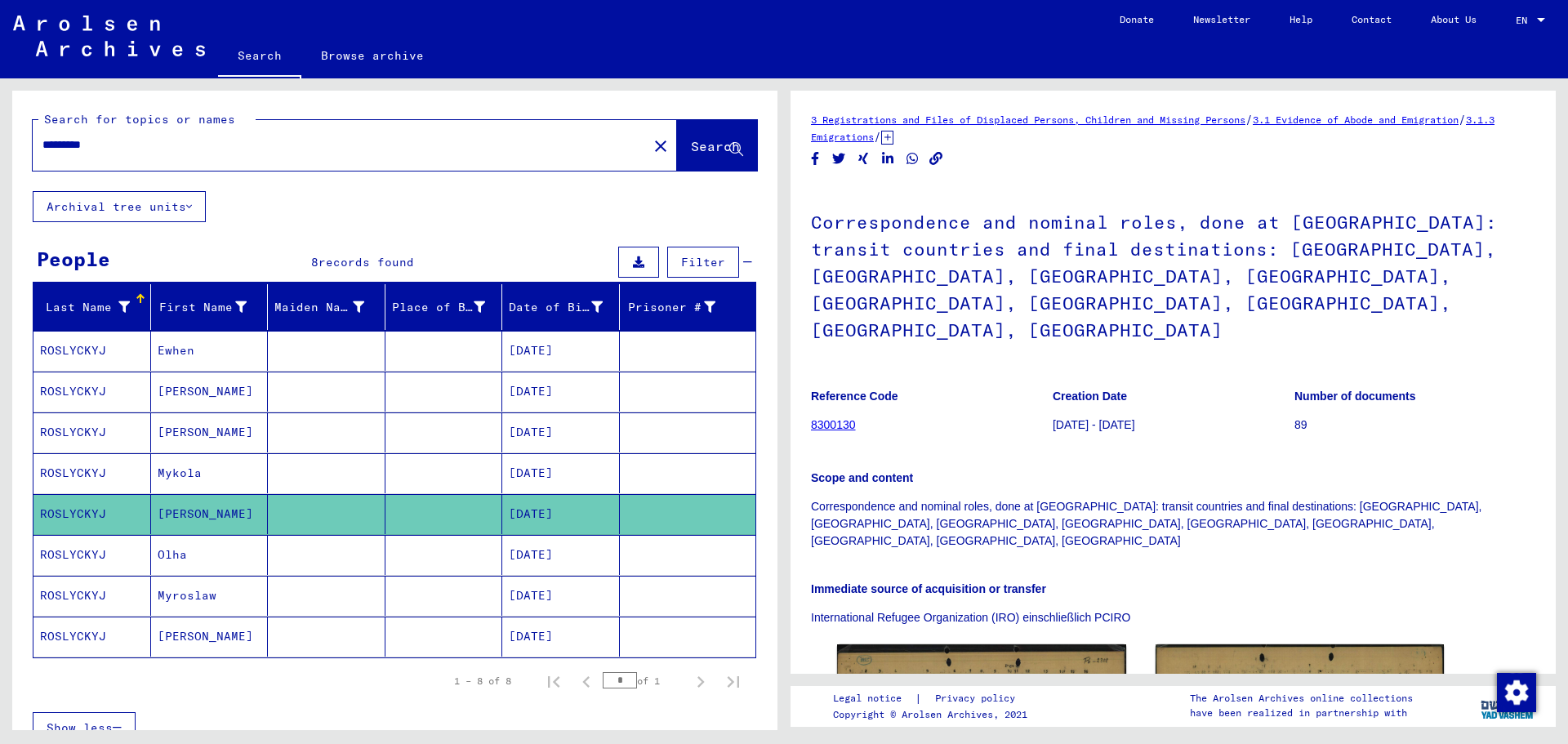
scroll to position [164, 0]
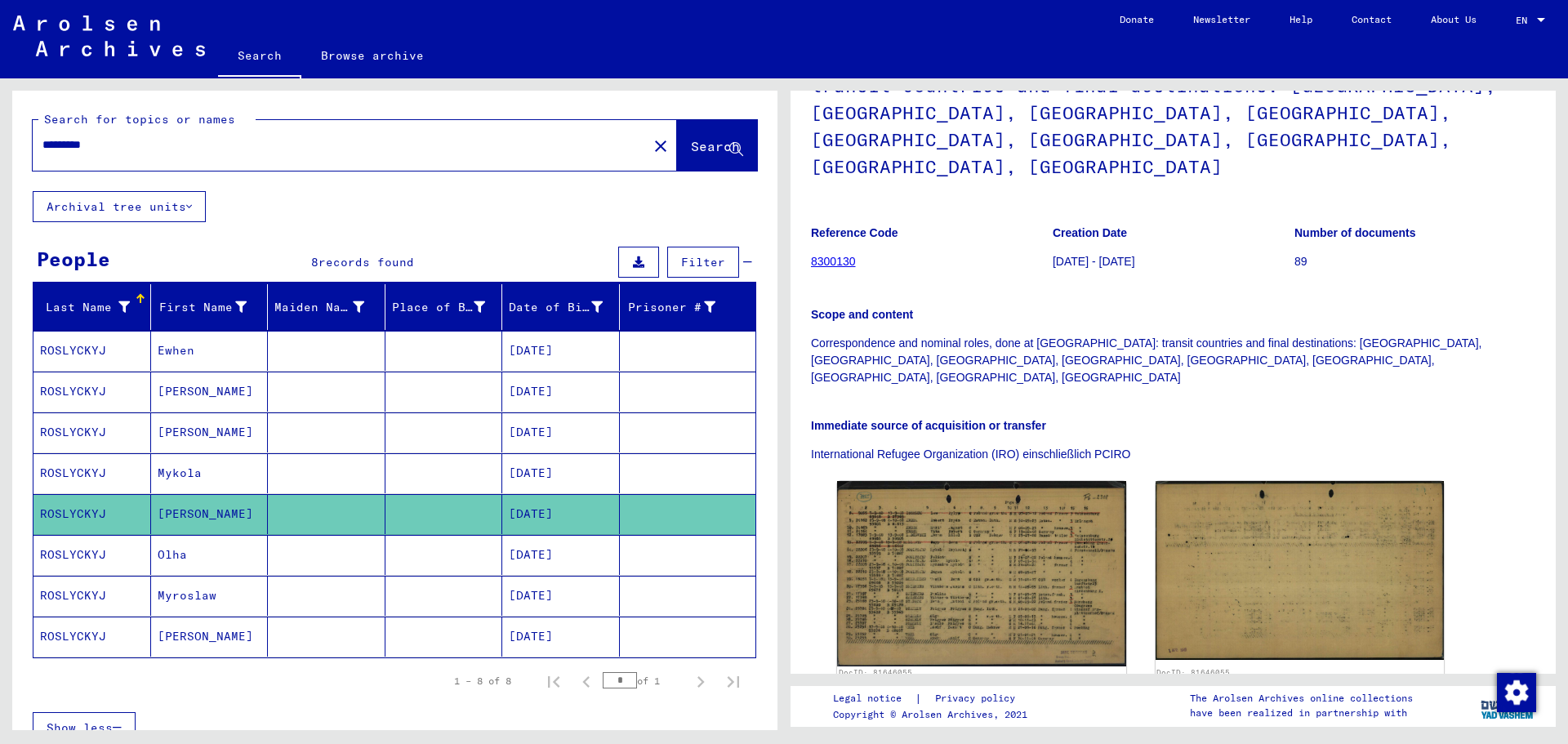
click at [198, 630] on mat-cell "[PERSON_NAME]" at bounding box center [209, 637] width 117 height 40
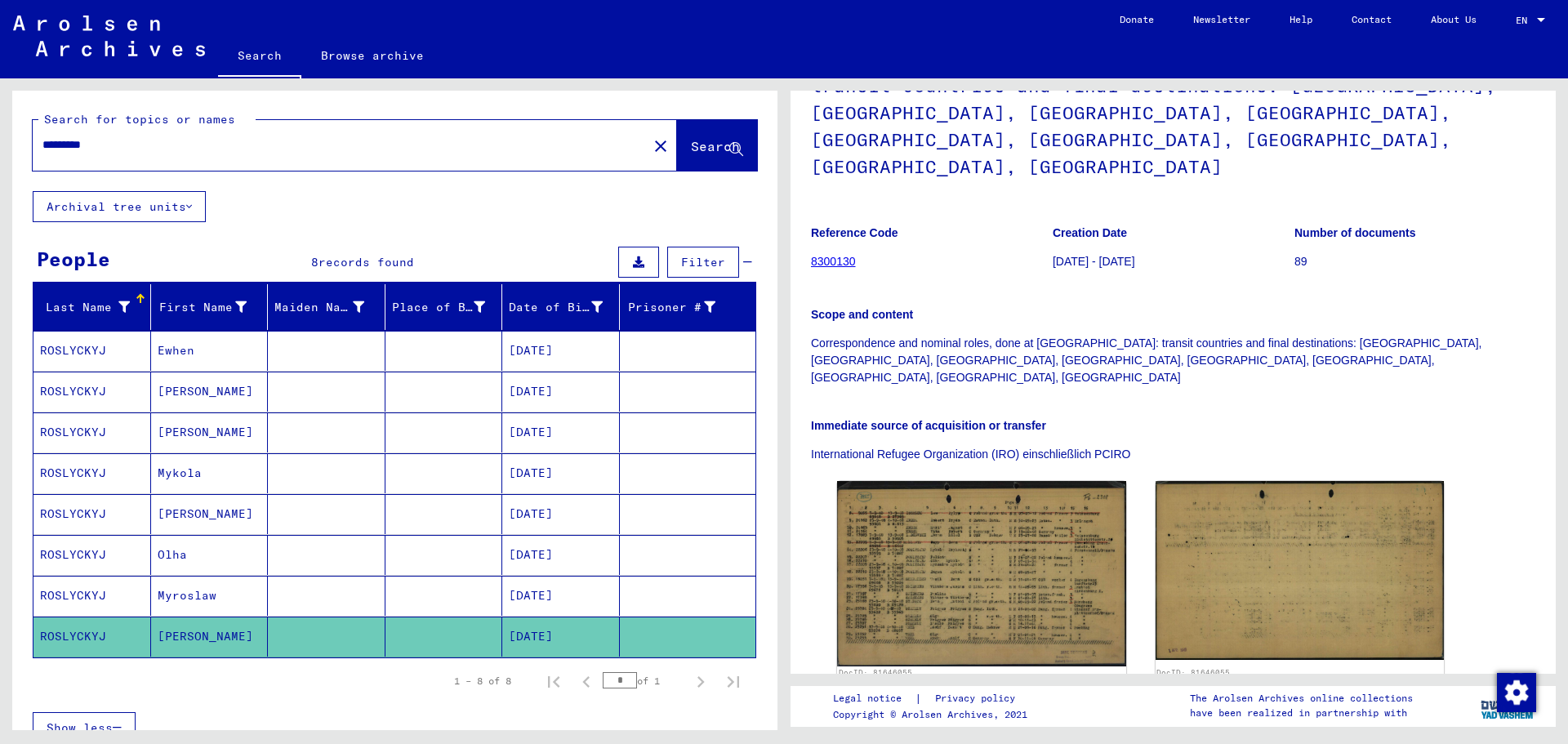
click at [227, 598] on mat-cell "Myroslaw" at bounding box center [209, 595] width 117 height 40
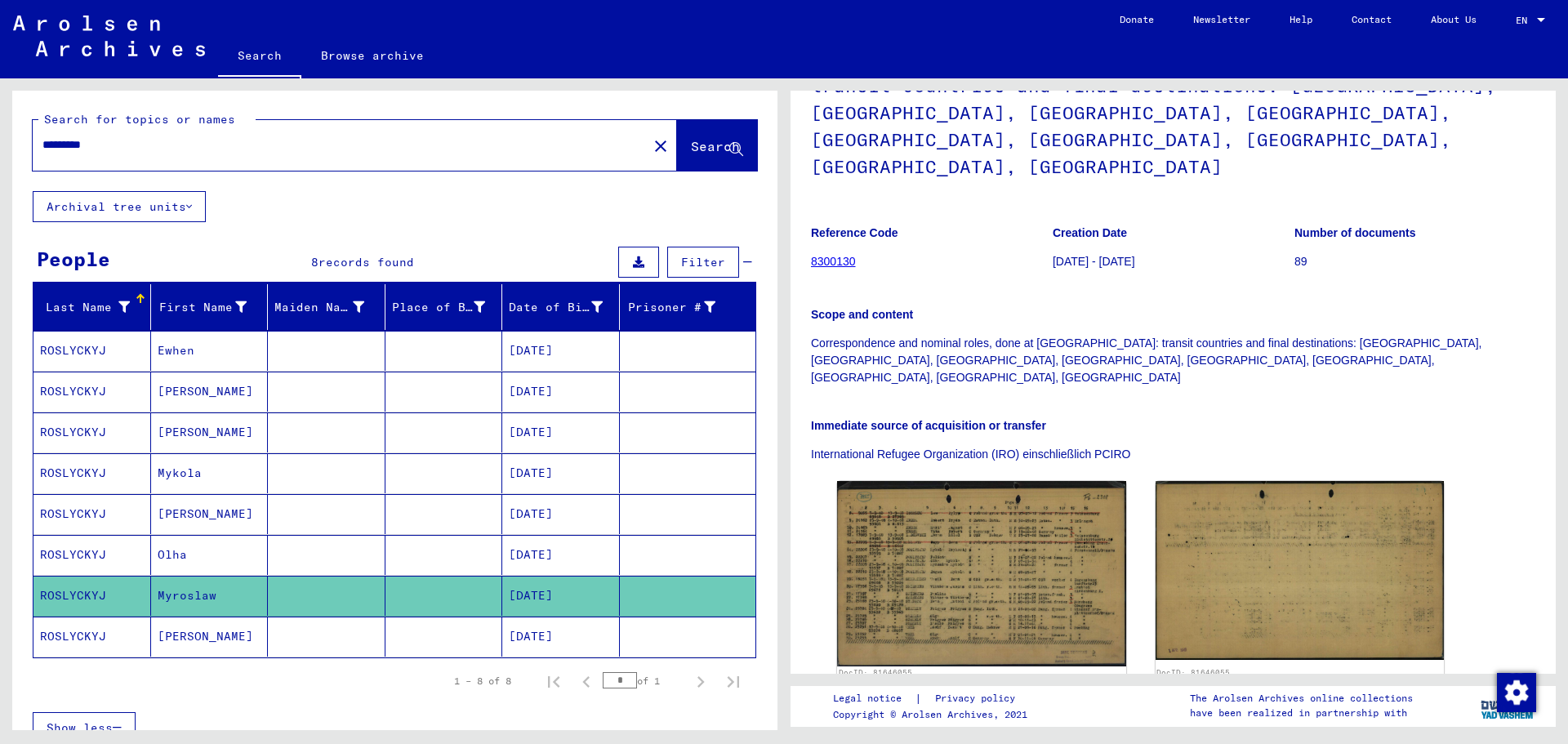
click at [194, 629] on mat-cell "[PERSON_NAME]" at bounding box center [209, 637] width 117 height 40
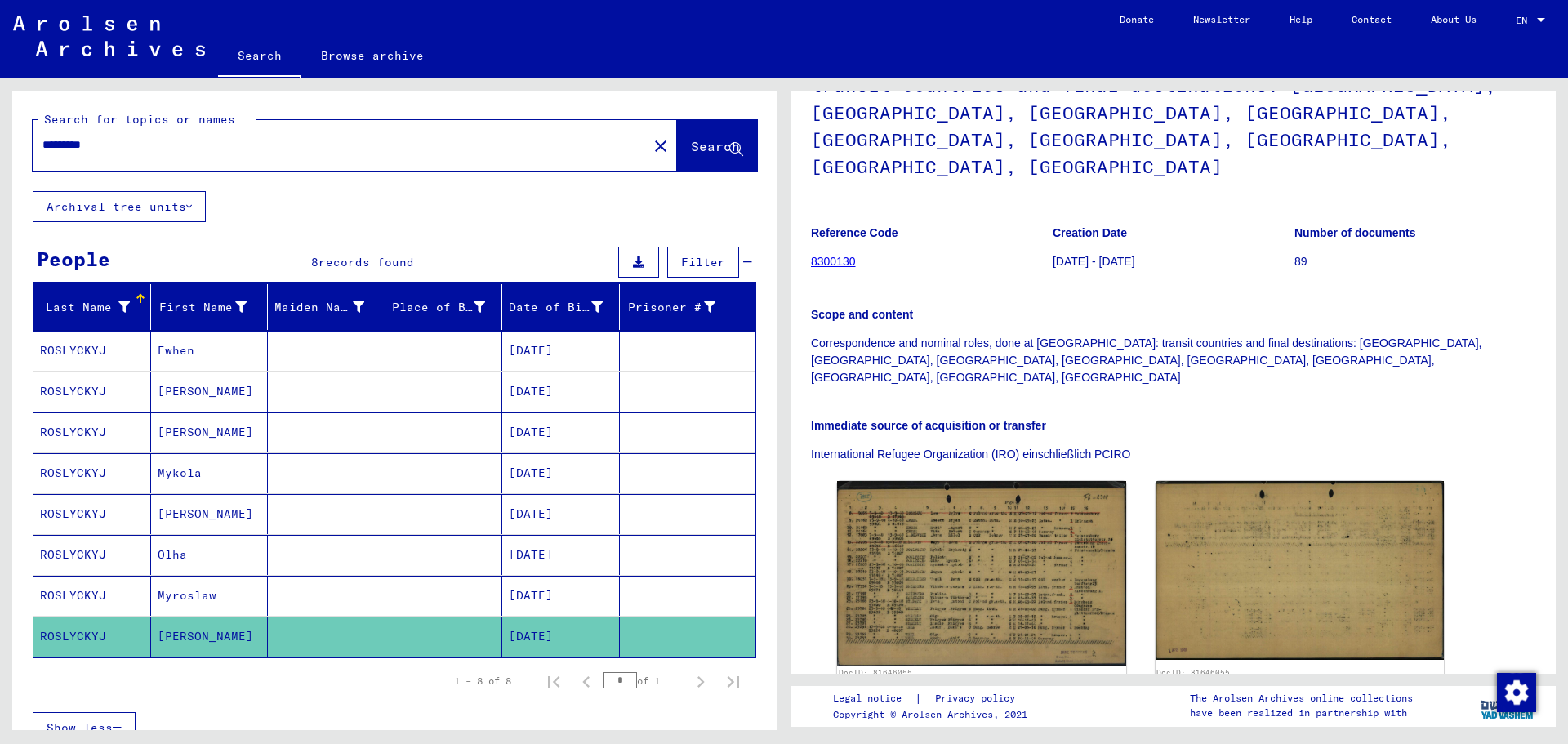
click at [217, 361] on mat-cell "Ewhen" at bounding box center [209, 351] width 117 height 40
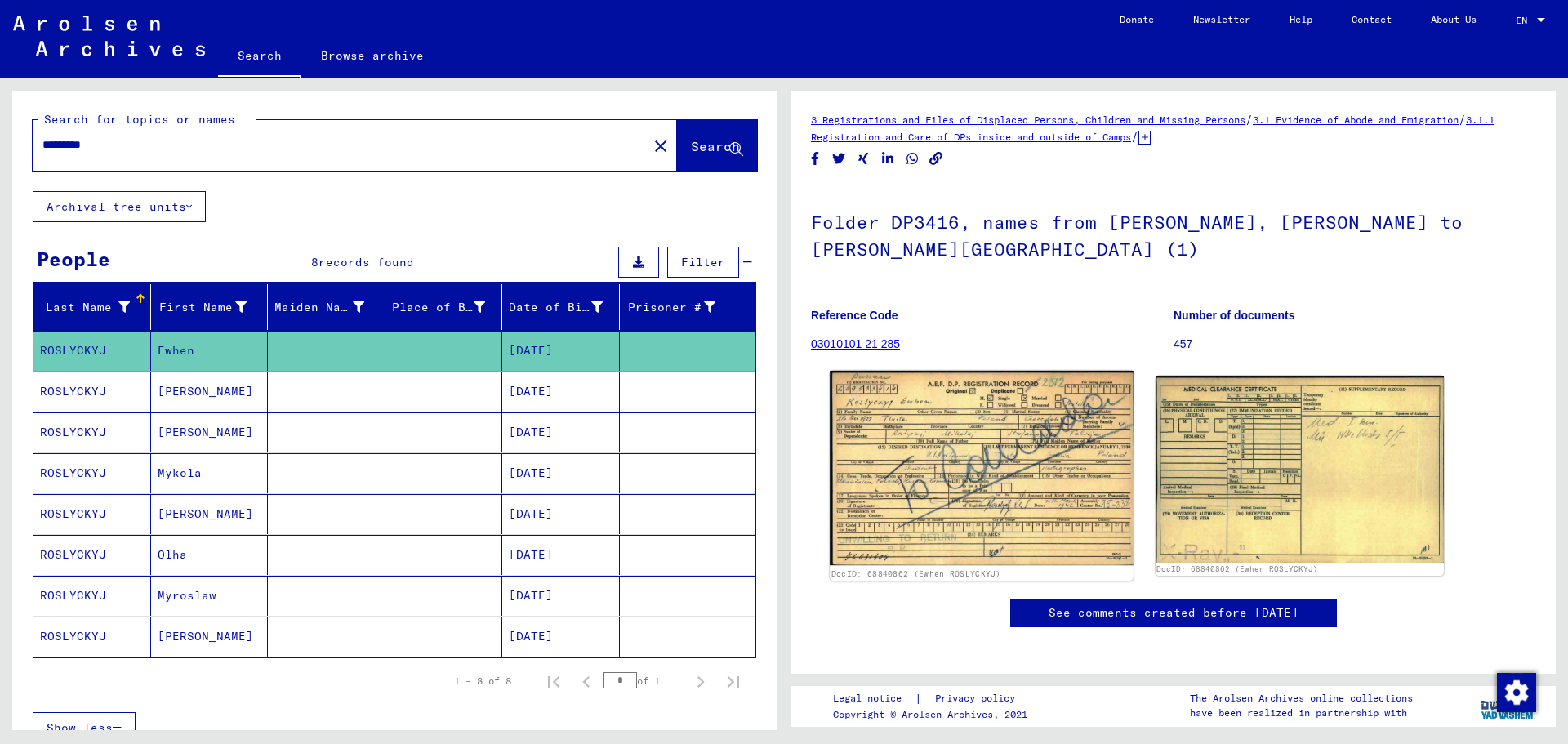
click at [937, 448] on img at bounding box center [981, 467] width 303 height 194
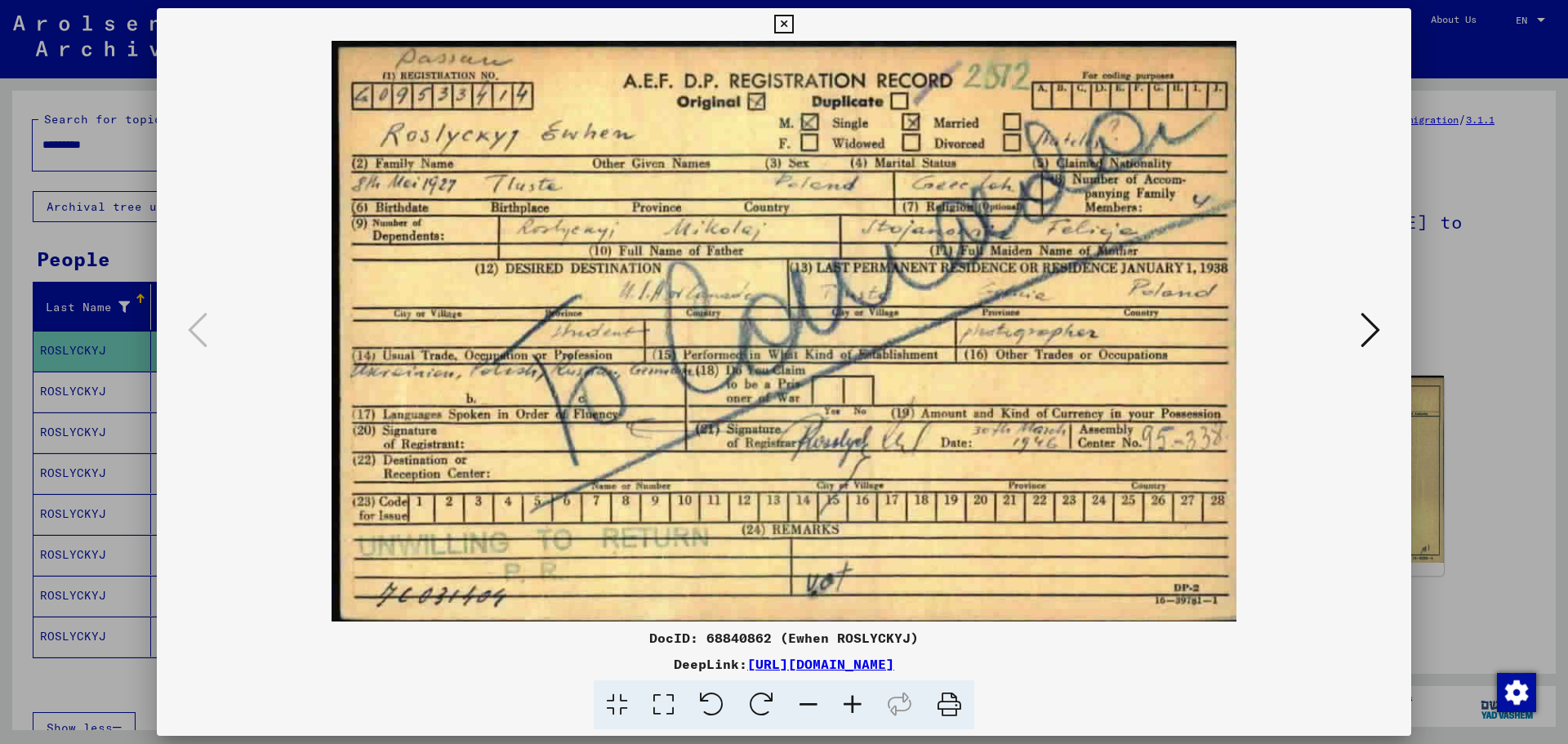
click at [1467, 341] on div at bounding box center [784, 372] width 1568 height 744
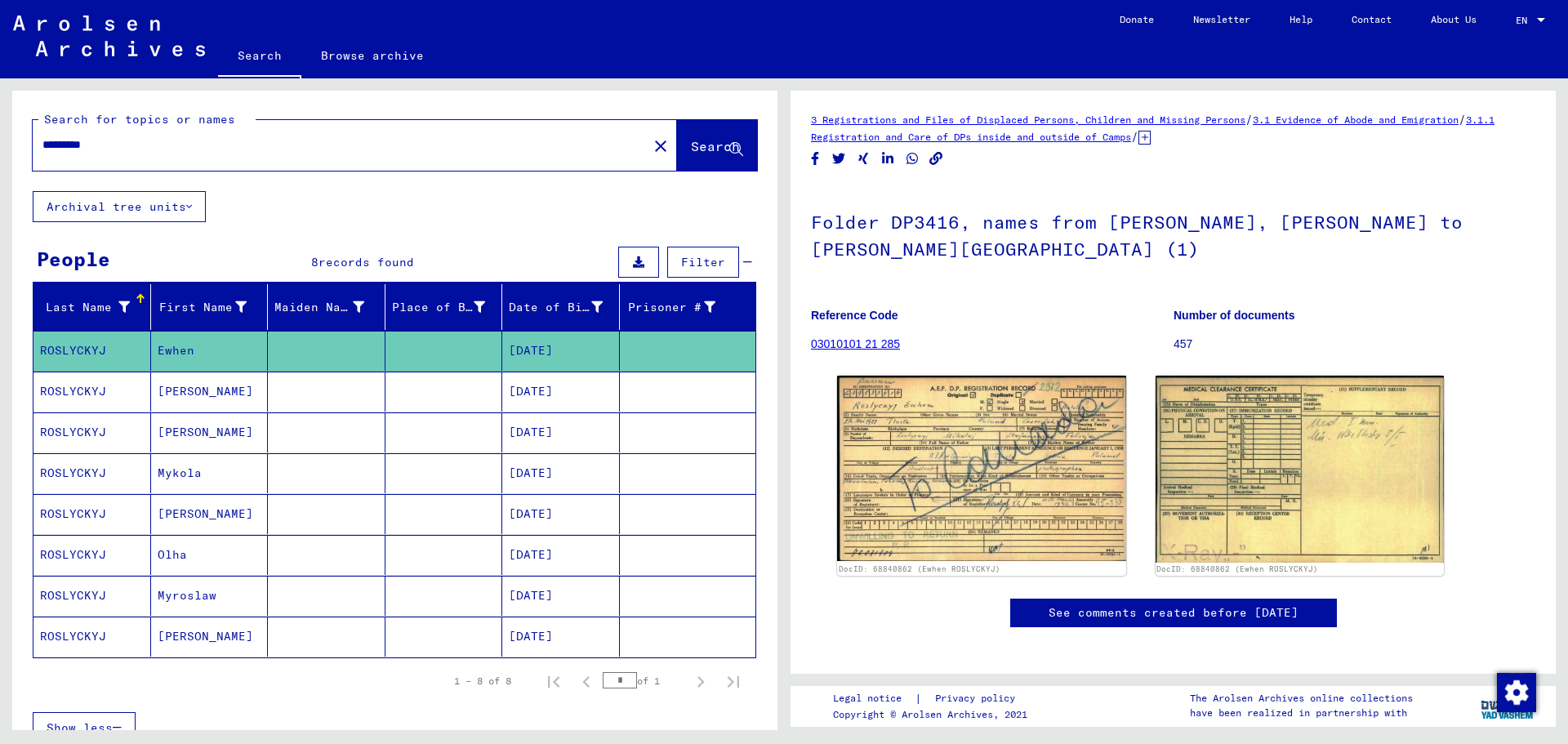
click at [212, 429] on mat-cell "[PERSON_NAME]" at bounding box center [209, 433] width 117 height 40
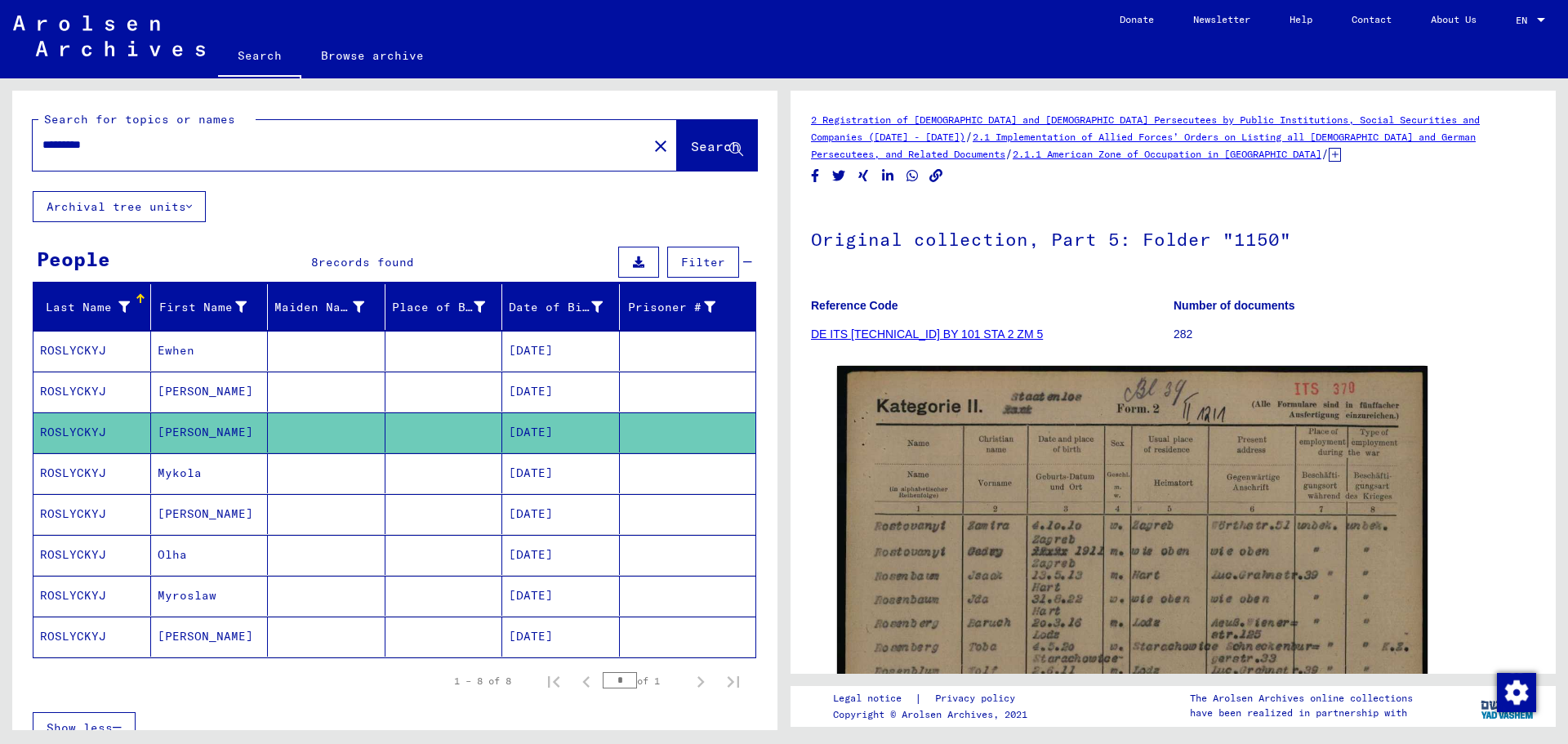
click at [222, 416] on mat-cell "[PERSON_NAME]" at bounding box center [209, 433] width 117 height 40
click at [217, 403] on mat-cell "[PERSON_NAME]" at bounding box center [209, 391] width 117 height 40
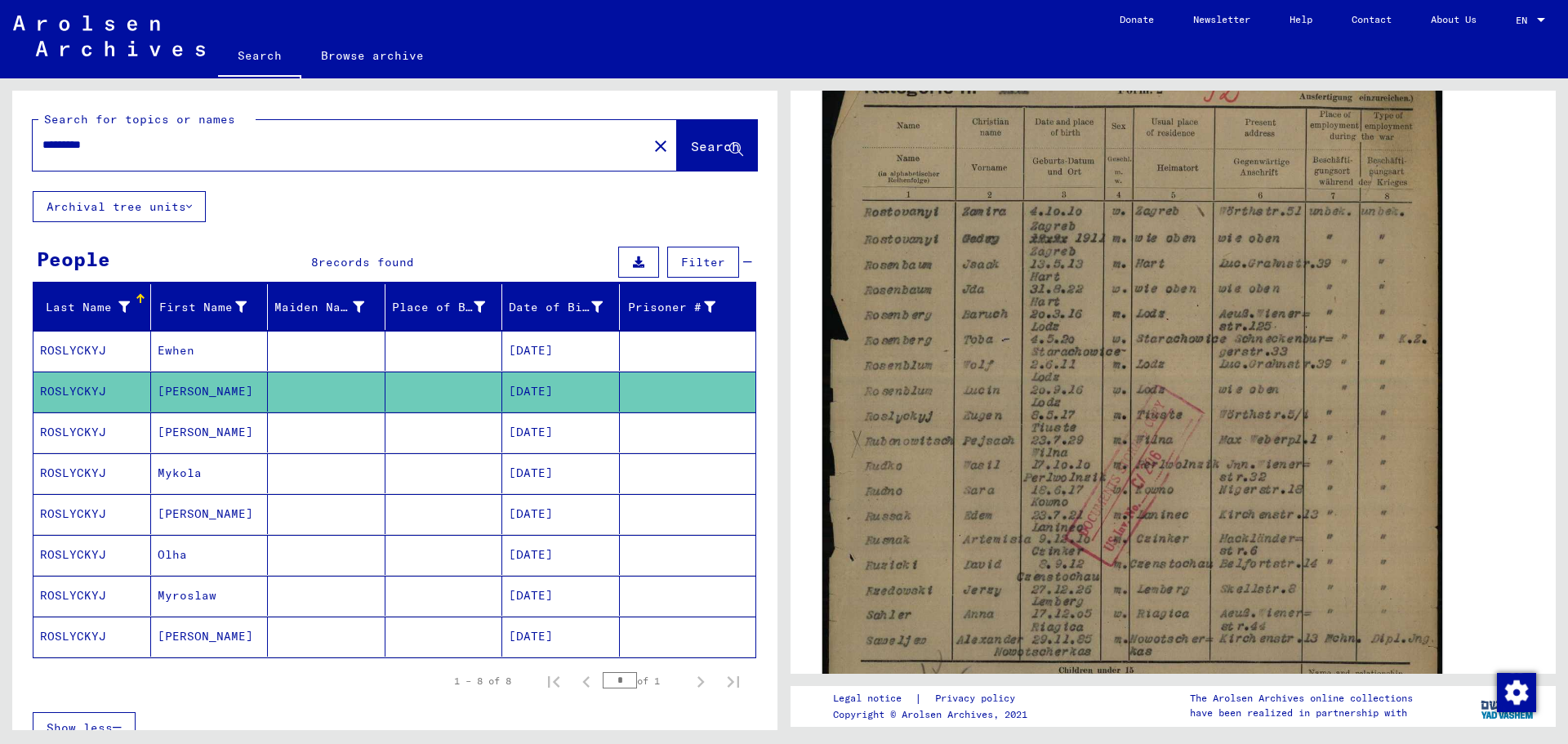
scroll to position [327, 0]
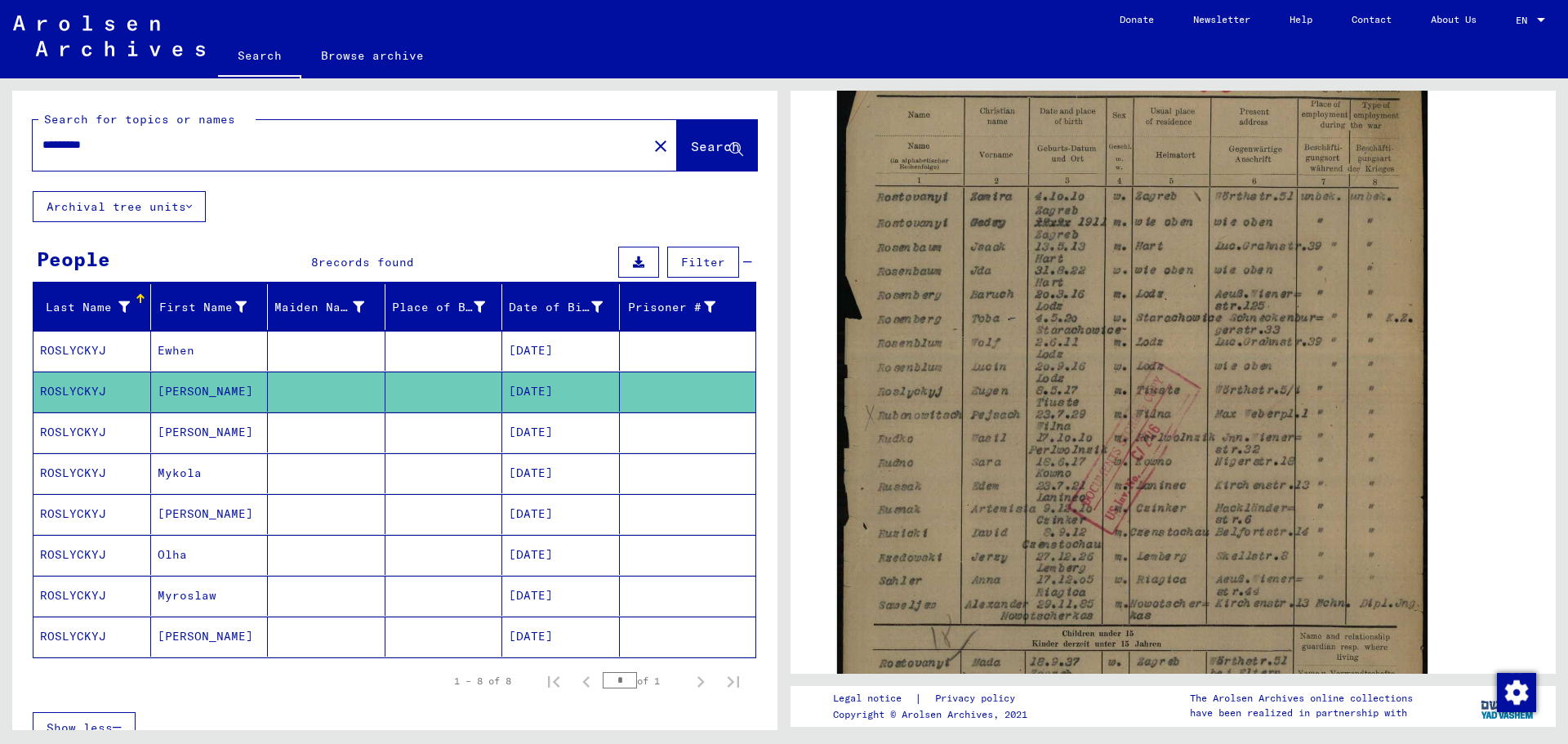
click at [268, 443] on mat-cell at bounding box center [326, 433] width 117 height 40
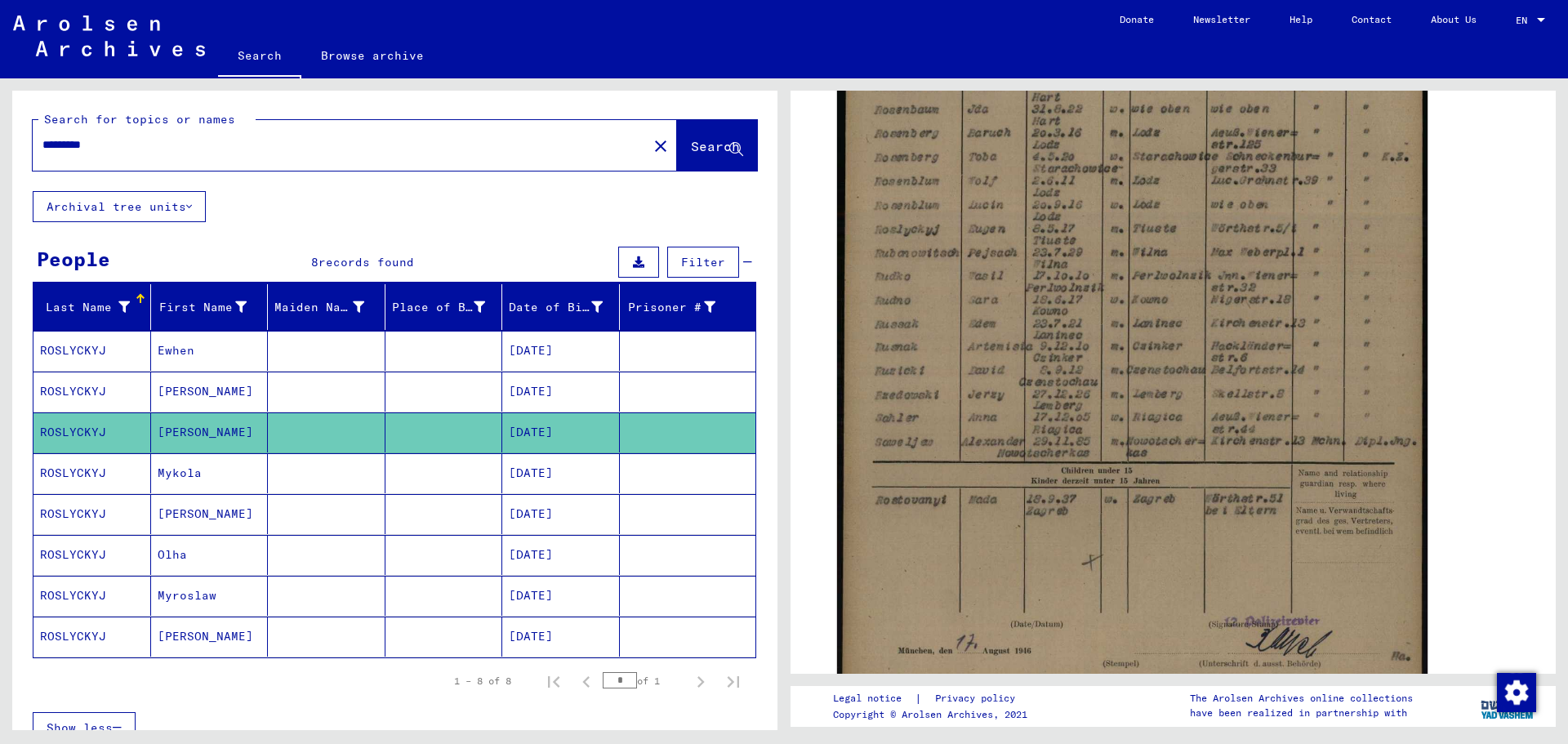
click at [242, 472] on mat-cell "Mykola" at bounding box center [209, 473] width 117 height 40
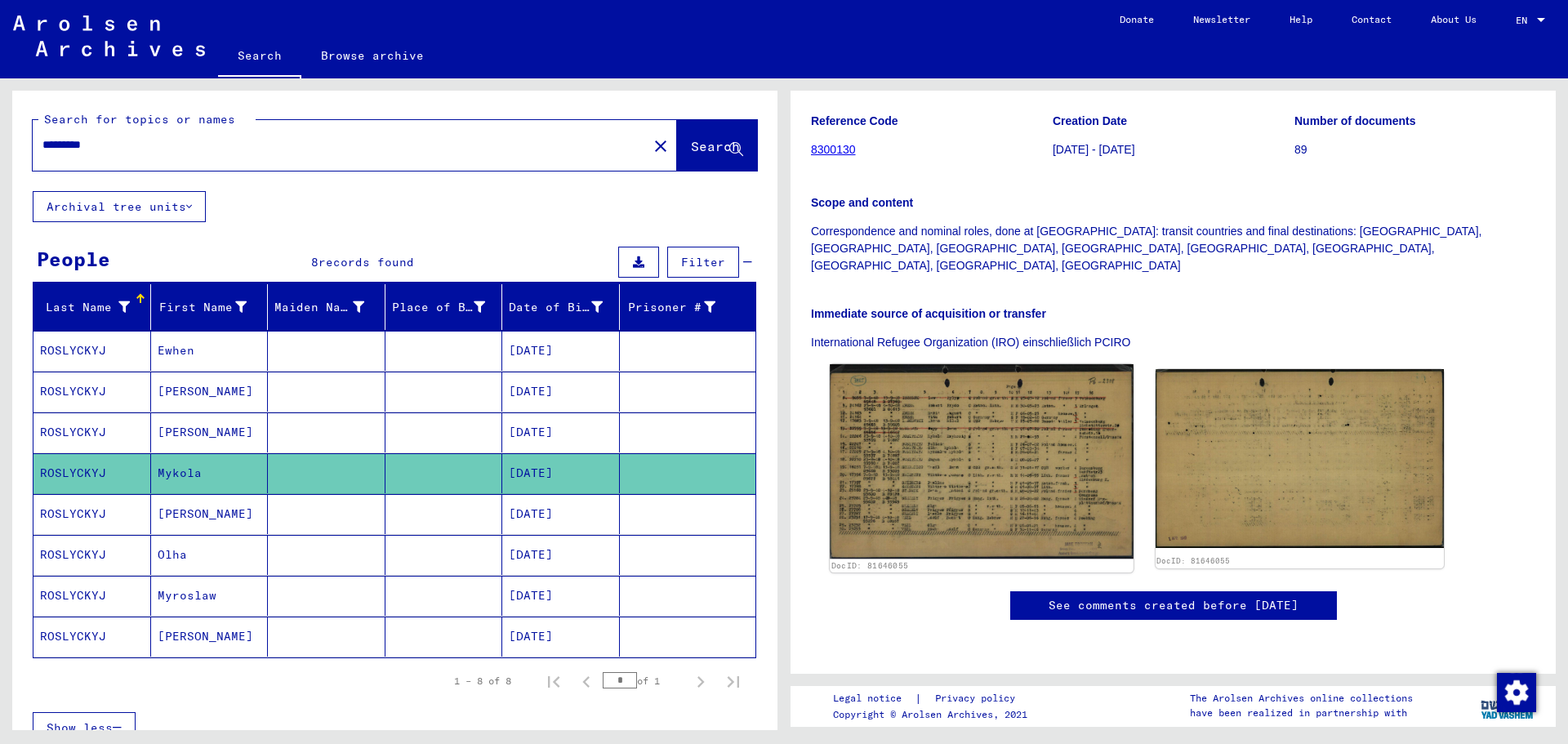
scroll to position [327, 0]
click at [961, 370] on img at bounding box center [981, 461] width 303 height 194
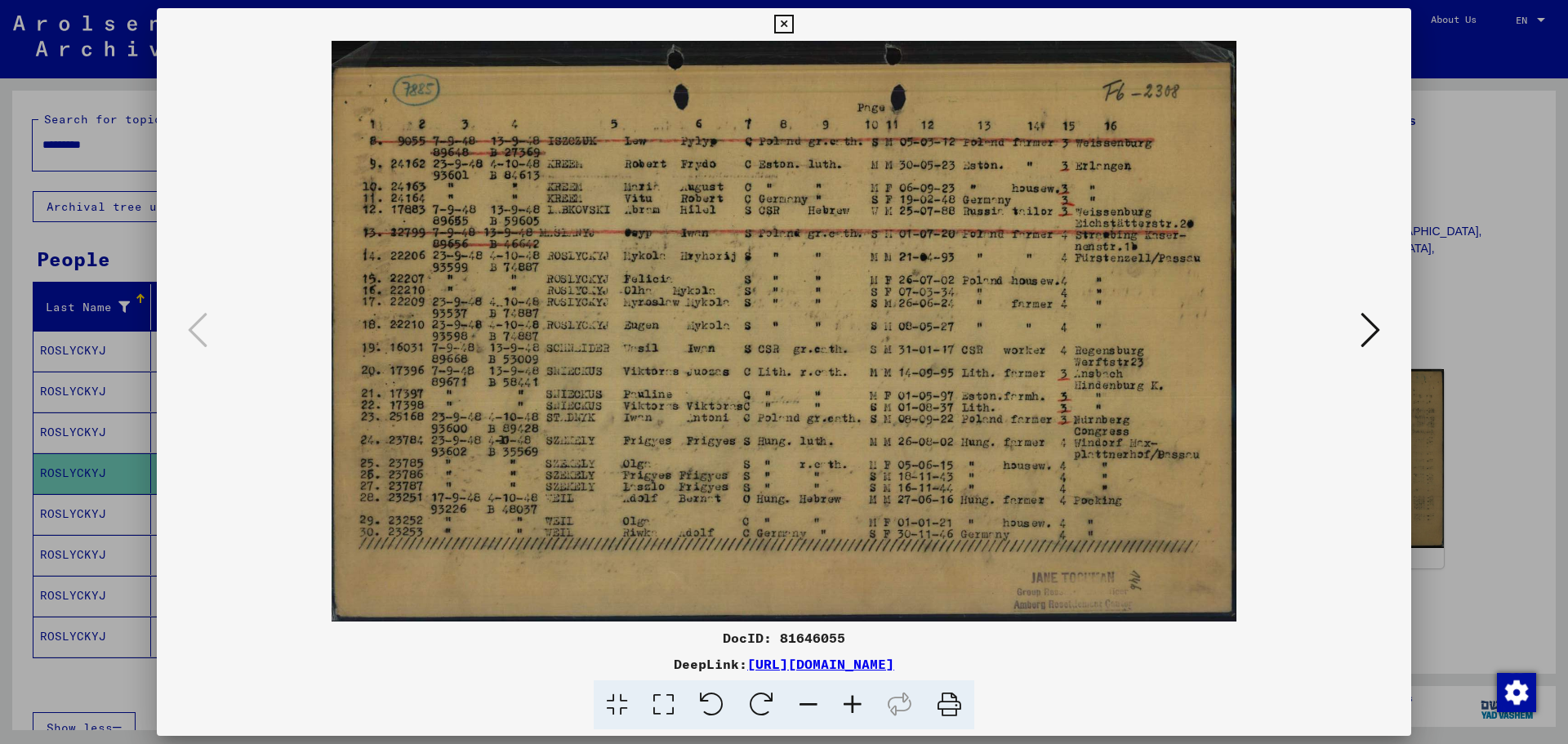
click at [1567, 240] on div at bounding box center [784, 372] width 1568 height 744
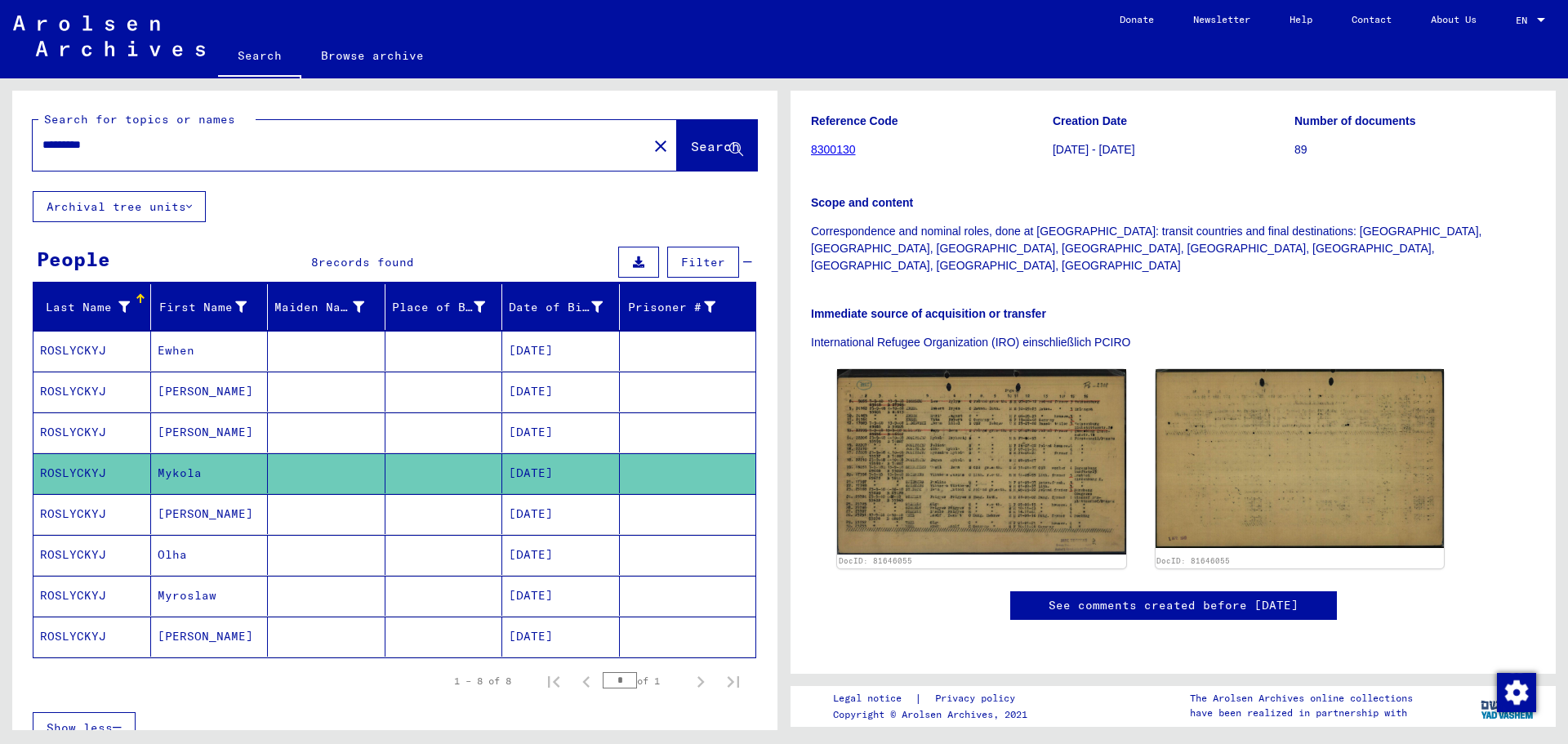
click at [158, 506] on mat-cell "[PERSON_NAME]" at bounding box center [209, 513] width 117 height 40
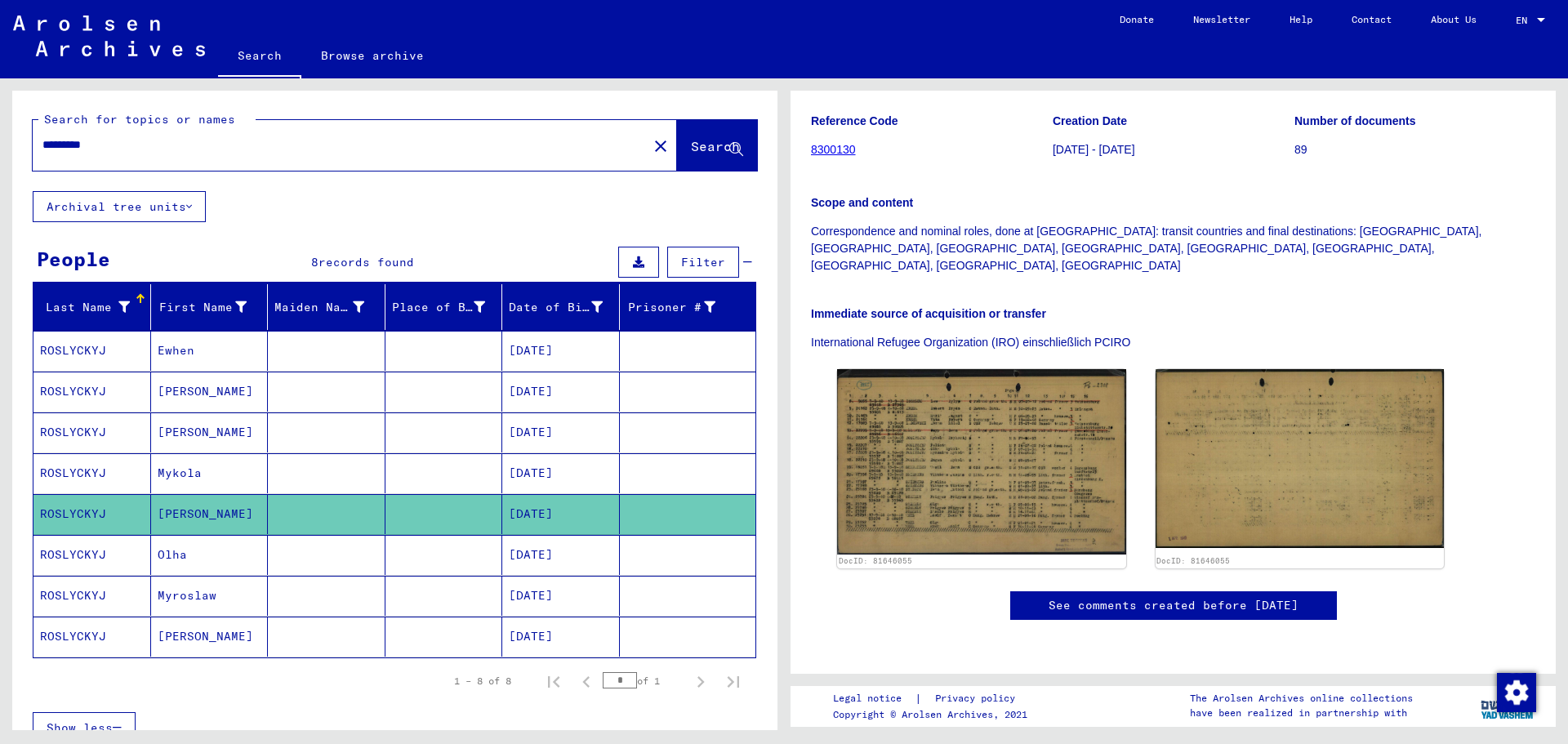
click at [243, 546] on mat-cell "Olha" at bounding box center [209, 555] width 117 height 40
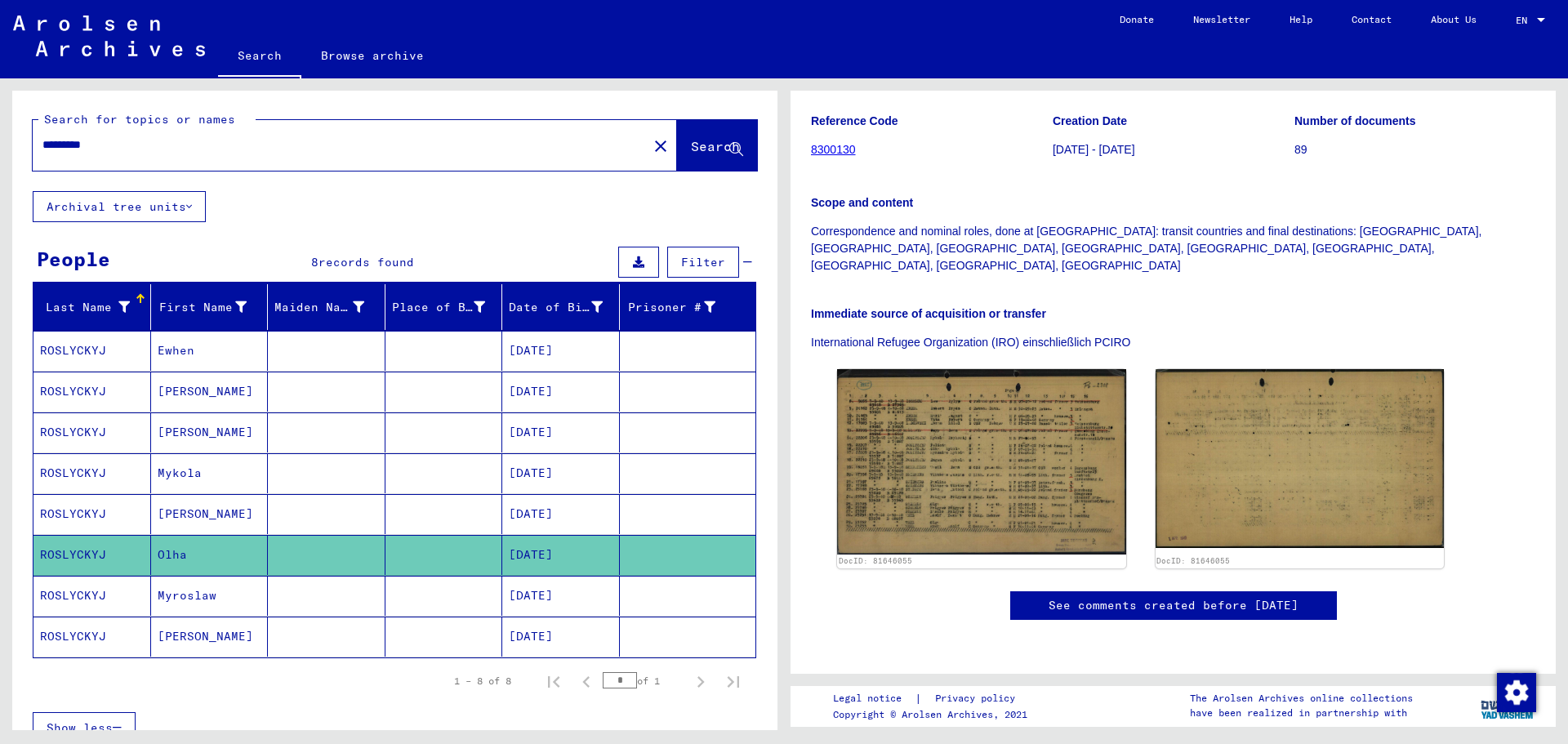
click at [212, 558] on mat-cell "Olha" at bounding box center [209, 555] width 117 height 40
click at [209, 589] on mat-cell "Myroslaw" at bounding box center [209, 595] width 117 height 40
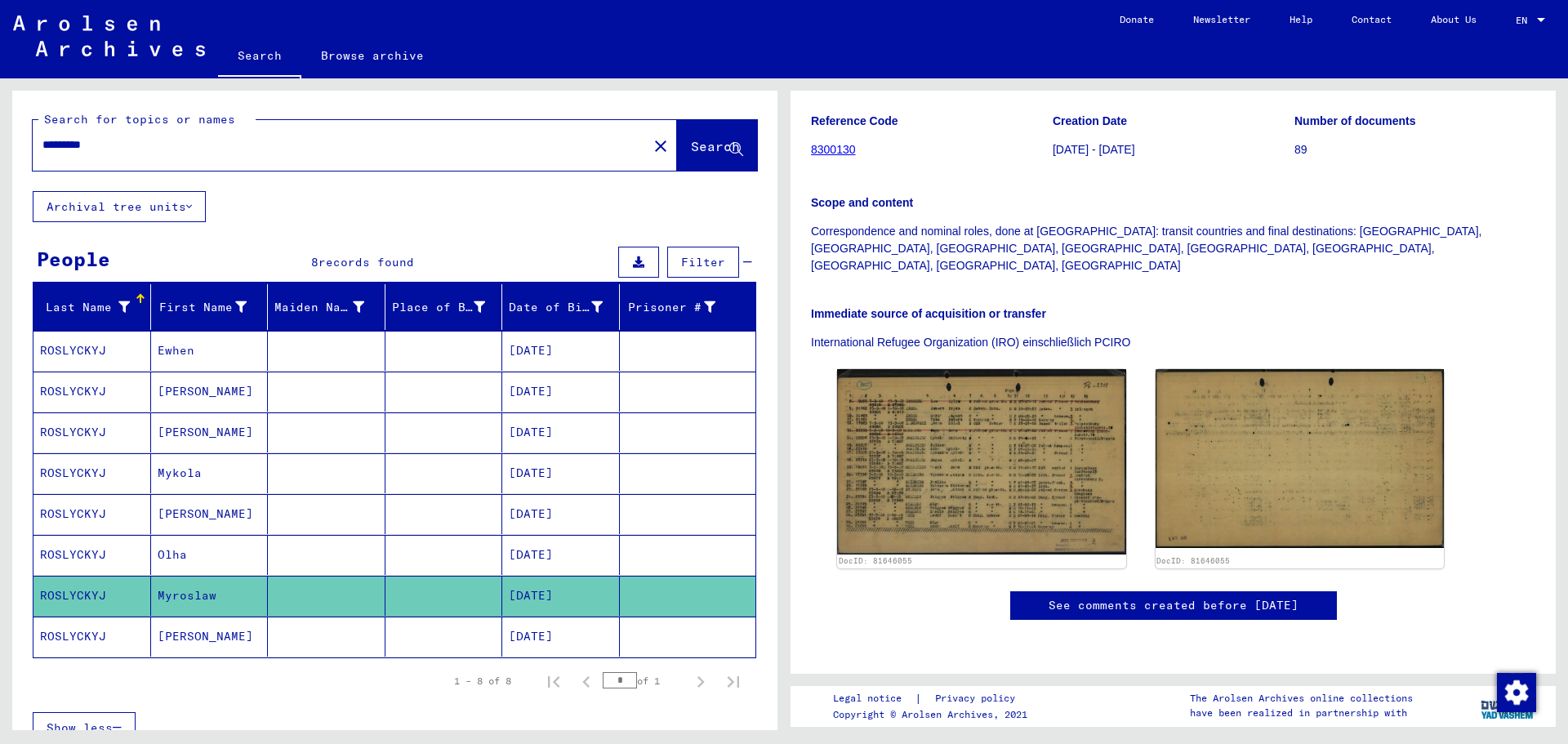
click at [207, 630] on mat-cell "[PERSON_NAME]" at bounding box center [209, 637] width 117 height 40
